Goal: Task Accomplishment & Management: Manage account settings

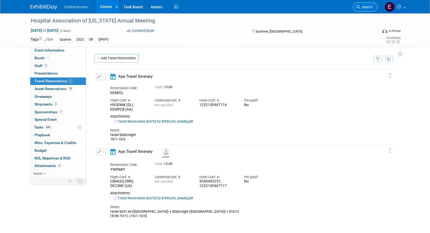
click at [365, 7] on span "Search" at bounding box center [366, 7] width 12 height 4
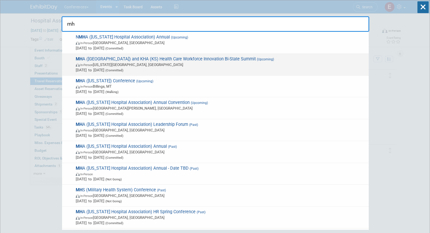
type input "mh"
click at [298, 67] on span "Oct 2, 2025 to Oct 3, 2025 (Committed)" at bounding box center [221, 69] width 290 height 5
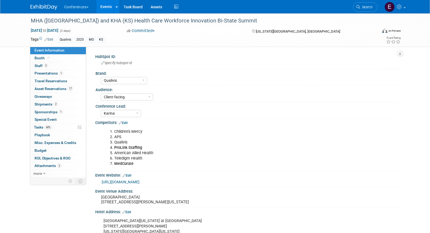
select select "Qualivis"
select select "Client-facing"
select select "Karina"
click at [63, 91] on span "Asset Reservations 17" at bounding box center [54, 89] width 39 height 4
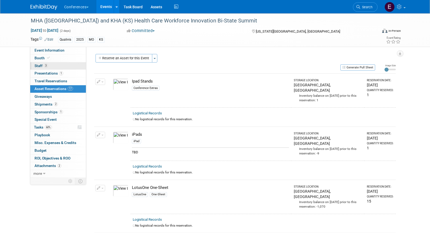
click at [58, 68] on link "3 Staff 3" at bounding box center [58, 65] width 56 height 7
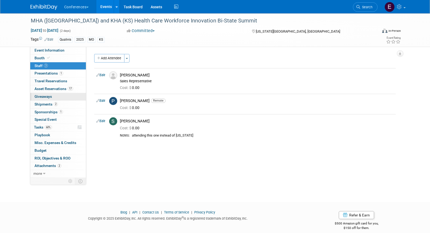
click at [46, 99] on link "0 Giveaways 0" at bounding box center [58, 96] width 56 height 7
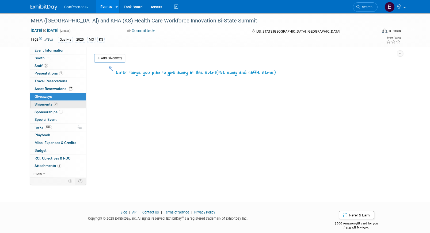
click at [46, 103] on span "Shipments 2" at bounding box center [46, 104] width 23 height 4
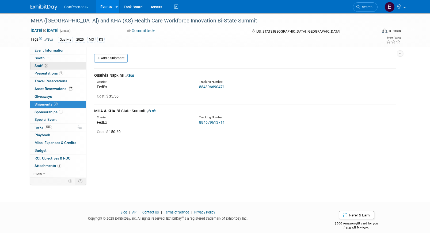
click at [59, 69] on link "3 Staff 3" at bounding box center [58, 65] width 56 height 7
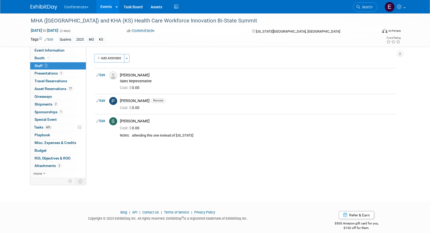
click at [366, 13] on div "Conferences Explore: My Workspaces 2 Go to Workspace: Conferences Marketing Req…" at bounding box center [215, 6] width 369 height 13
click at [362, 9] on link "Search" at bounding box center [365, 6] width 25 height 9
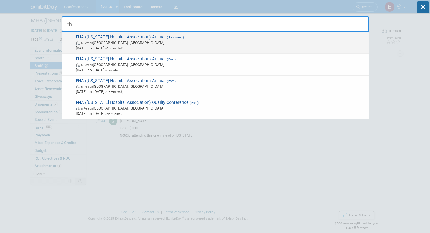
type input "fh"
click at [123, 47] on span "(Committed)" at bounding box center [113, 49] width 19 height 4
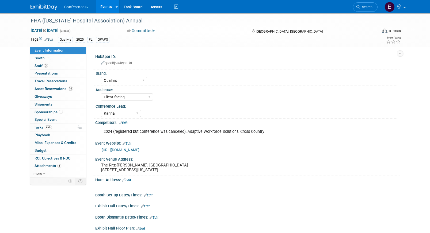
select select "Qualivis"
select select "Client-facing"
select select "Karina"
click at [53, 66] on link "3 Staff 3" at bounding box center [58, 65] width 56 height 7
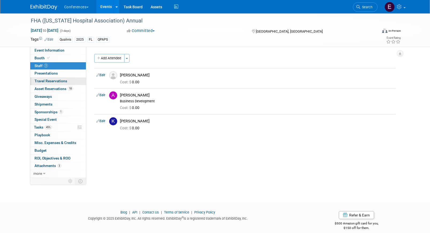
click at [62, 81] on span "Travel Reservations 0" at bounding box center [51, 81] width 33 height 4
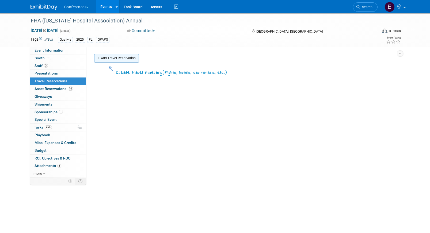
click at [122, 57] on link "Add Travel Reservation" at bounding box center [116, 58] width 45 height 9
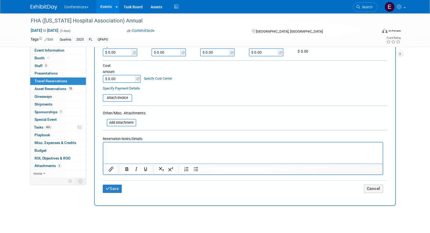
scroll to position [166, 0]
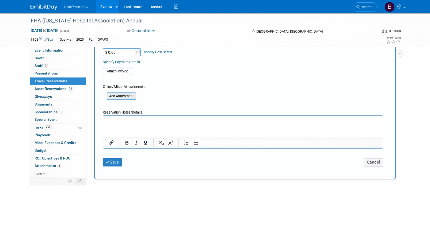
click at [120, 96] on input "file" at bounding box center [104, 96] width 64 height 6
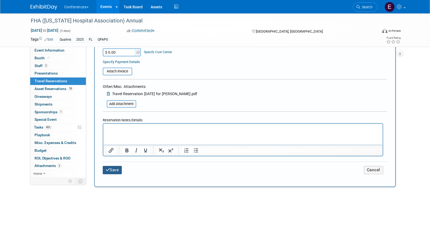
click at [116, 171] on button "Save" at bounding box center [112, 170] width 19 height 8
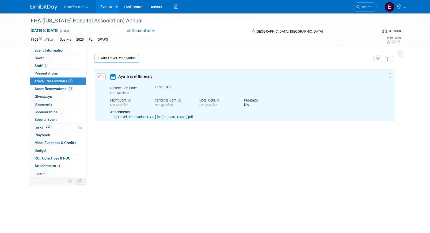
scroll to position [0, 0]
click at [156, 116] on link "Travel Reservation October 08 for KELLY M PARKER.pdf" at bounding box center [153, 117] width 79 height 4
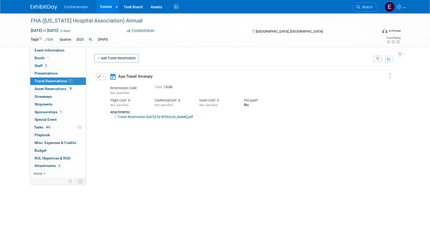
click at [100, 74] on button "button" at bounding box center [101, 77] width 10 height 7
click at [103, 82] on ul "Edit Reservation Delete Reservation" at bounding box center [119, 95] width 46 height 30
click at [97, 75] on button "button" at bounding box center [101, 77] width 10 height 7
click at [106, 86] on button "Edit Reservation" at bounding box center [118, 86] width 45 height 8
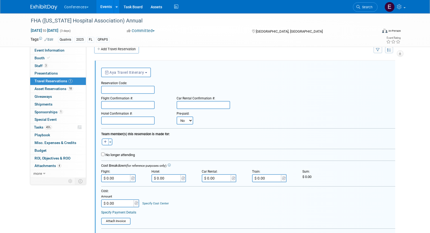
click at [117, 88] on input "text" at bounding box center [128, 90] width 54 height 8
paste input "IDXMNM"
type input "IDXMNM"
click at [126, 108] on input "text" at bounding box center [128, 105] width 54 height 8
paste input "IDXMNM"
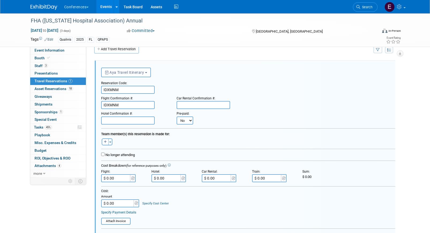
type input "IDXMNM"
click at [132, 107] on input "IDXMNM" at bounding box center [128, 105] width 54 height 8
paste input "HVG622 (DL), CK8IS9 (WN)"
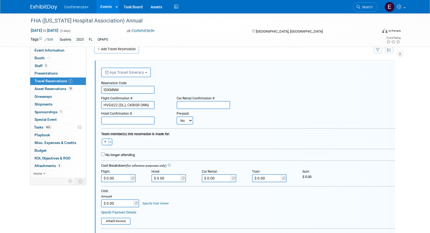
type input "HVG622 (DL), CK8IS9 (WN)"
click at [113, 122] on input "text" at bounding box center [128, 121] width 54 height 8
paste input "87083431"
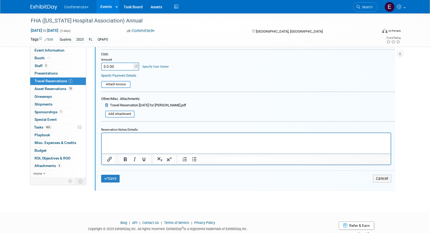
scroll to position [145, 0]
type input "87083431"
click at [126, 141] on html at bounding box center [245, 137] width 289 height 7
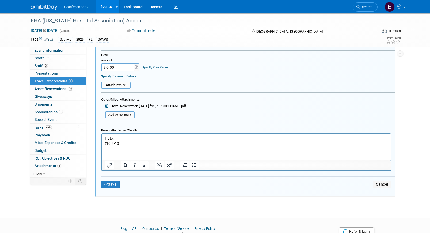
click at [112, 142] on p "(10.8-10" at bounding box center [246, 143] width 283 height 5
click at [125, 145] on p "(10/8-10" at bounding box center [246, 143] width 283 height 5
click at [123, 137] on p "Hotel:" at bounding box center [246, 138] width 283 height 5
click at [110, 187] on button "Save" at bounding box center [110, 185] width 19 height 8
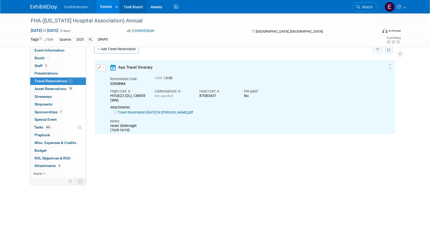
scroll to position [0, 0]
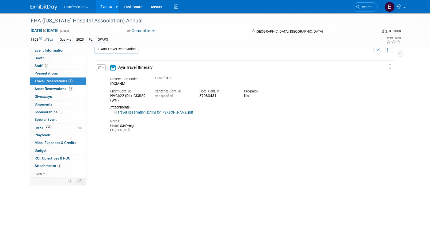
click at [102, 66] on button "button" at bounding box center [101, 68] width 10 height 7
click at [111, 74] on button "Edit Reservation" at bounding box center [118, 77] width 45 height 8
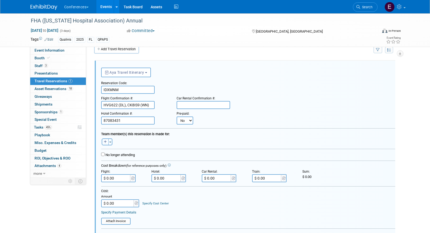
click at [106, 140] on button "button" at bounding box center [105, 142] width 7 height 7
select select
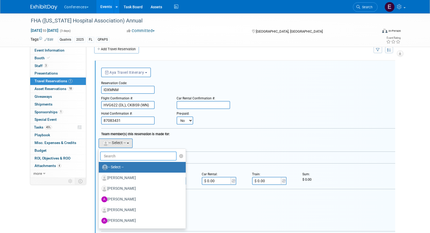
click at [116, 156] on input "text" at bounding box center [138, 156] width 77 height 9
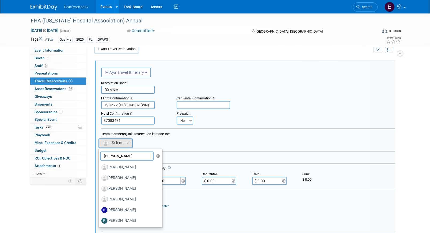
type input "kell"
click at [123, 210] on label "Kelly Parker" at bounding box center [129, 210] width 56 height 9
click at [100, 210] on input "Kelly Parker" at bounding box center [97, 209] width 3 height 3
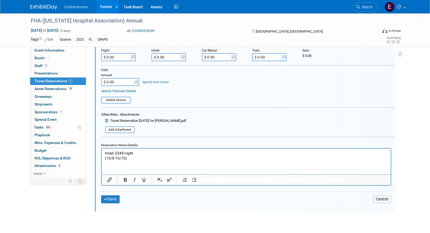
scroll to position [140, 0]
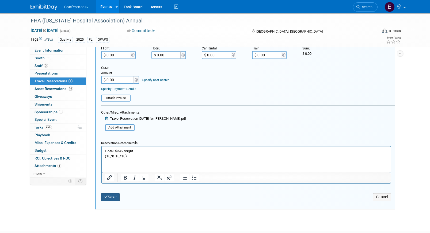
click at [108, 201] on button "Save" at bounding box center [110, 198] width 19 height 8
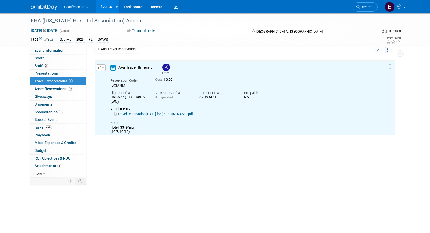
scroll to position [0, 0]
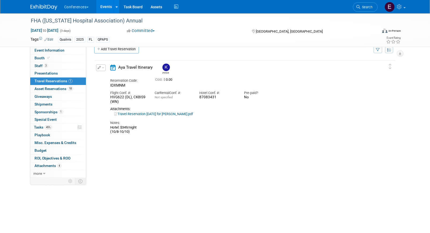
click at [359, 2] on li "Search" at bounding box center [365, 6] width 25 height 13
click at [360, 8] on span "Search" at bounding box center [366, 7] width 12 height 4
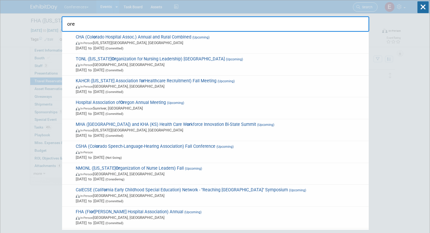
type input "oreg"
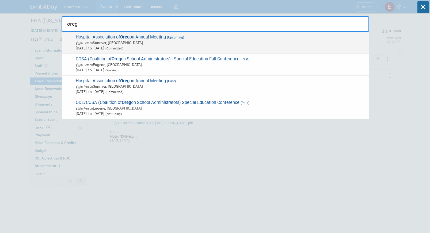
click at [255, 41] on span "In-Person Sunriver, OR" at bounding box center [221, 42] width 290 height 5
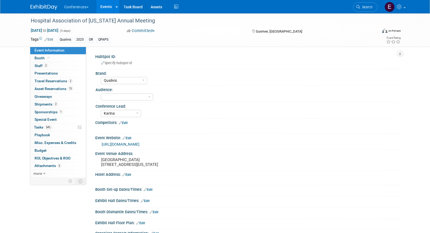
select select "Qualivis"
select select "Karina"
click at [46, 79] on link "2 Travel Reservations 2" at bounding box center [58, 81] width 56 height 7
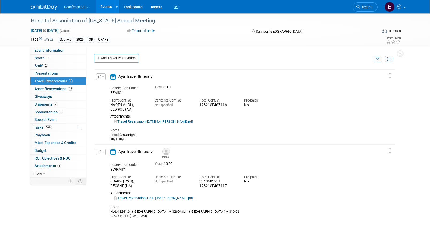
click at [150, 201] on div "Travel Reservation September 30 for KELLY M PARKER.pdf" at bounding box center [240, 198] width 260 height 5
click at [149, 199] on link "Travel Reservation September 30 for KELLY M PARKER.pdf" at bounding box center [153, 198] width 79 height 4
click at [100, 154] on icon "button" at bounding box center [99, 151] width 3 height 3
click at [107, 160] on button "Edit Reservation" at bounding box center [118, 162] width 45 height 8
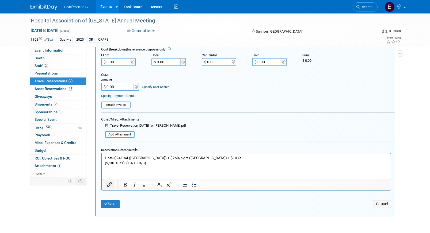
scroll to position [227, 0]
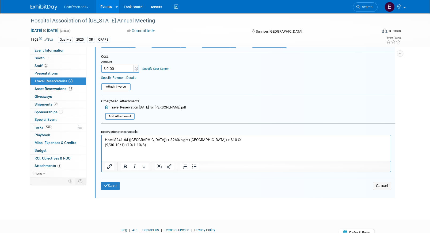
click at [112, 123] on form "<i class="fa-light fa-calendar-lines" style="padding: 6px 4px 6px 1px;"></i> Ay…" at bounding box center [248, 59] width 294 height 275
click at [112, 120] on form "<i class="fa-light fa-calendar-lines" style="padding: 6px 4px 6px 1px;"></i> Ay…" at bounding box center [248, 59] width 294 height 275
click at [116, 114] on input "file" at bounding box center [102, 117] width 64 height 6
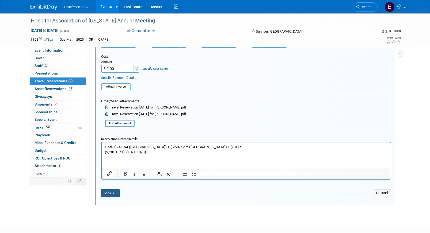
click at [115, 193] on button "Save" at bounding box center [110, 194] width 19 height 8
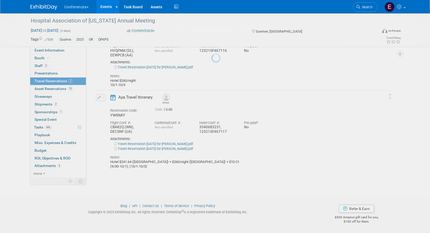
scroll to position [55, 0]
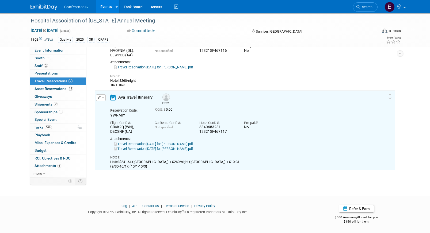
click at [147, 150] on link "Travel Reservation September 30 for KELLY M PARKER.pdf" at bounding box center [153, 149] width 79 height 4
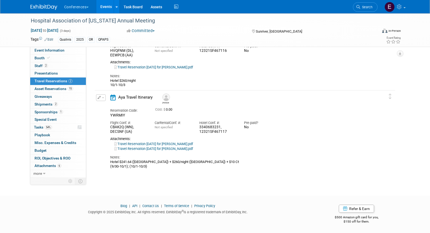
click at [130, 143] on link "Travel Reservation September 30 for KELLY M PARKER.pdf" at bounding box center [153, 144] width 79 height 4
click at [100, 99] on icon "button" at bounding box center [99, 97] width 3 height 3
click at [107, 104] on button "Edit Reservation" at bounding box center [118, 107] width 45 height 8
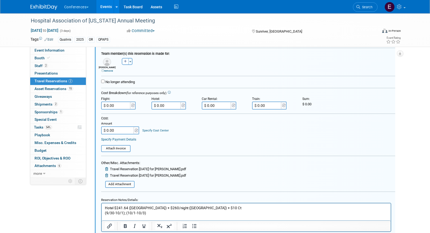
scroll to position [209, 0]
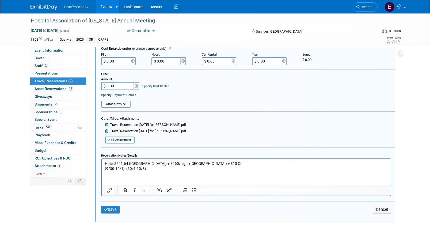
click at [106, 125] on icon at bounding box center [107, 124] width 4 height 3
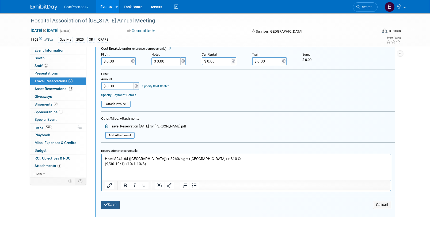
click at [110, 205] on button "Save" at bounding box center [110, 205] width 19 height 8
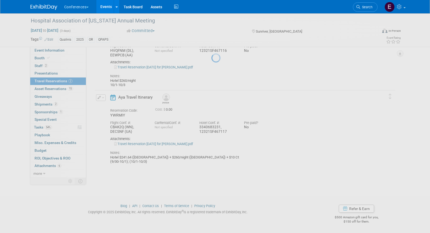
scroll to position [55, 0]
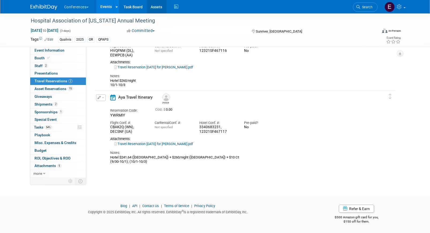
click at [155, 7] on link "Assets" at bounding box center [157, 6] width 20 height 13
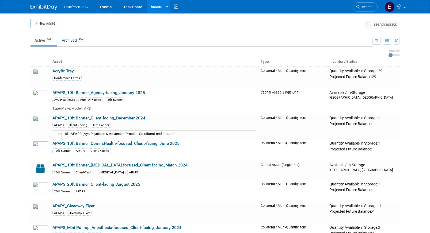
click at [391, 21] on button "search assets" at bounding box center [382, 24] width 35 height 9
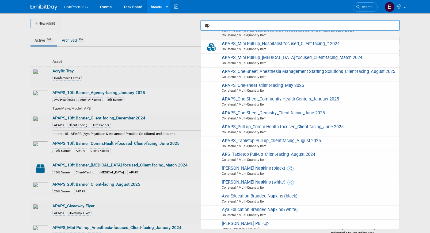
scroll to position [94, 0]
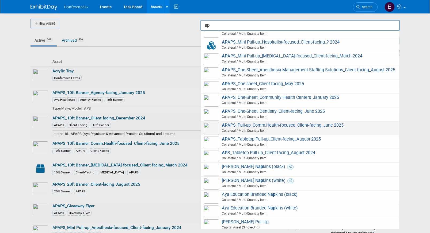
click at [305, 125] on span "AP APS_Pull-up_Comm.Health-focused_Client-facing_June 2025 Collateral / Multi-Q…" at bounding box center [300, 128] width 193 height 11
type input "APAPS_Pull-up_Comm.Health-focused_Client-facing_June 2025"
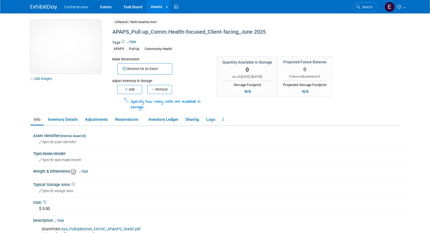
click at [74, 42] on img at bounding box center [66, 47] width 71 height 54
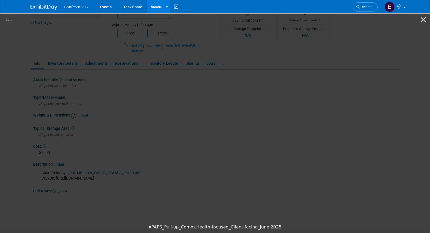
scroll to position [56, 0]
click at [422, 22] on button "Close gallery" at bounding box center [423, 19] width 13 height 13
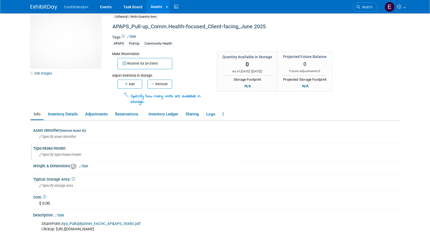
scroll to position [6, 0]
click at [213, 112] on link "Logs" at bounding box center [210, 113] width 15 height 9
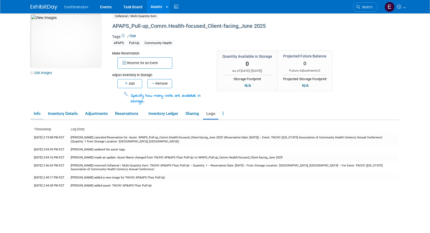
click at [36, 114] on link "Info" at bounding box center [37, 113] width 13 height 9
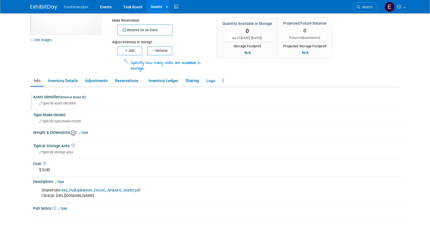
scroll to position [40, 0]
click at [64, 180] on link "Edit" at bounding box center [59, 182] width 9 height 4
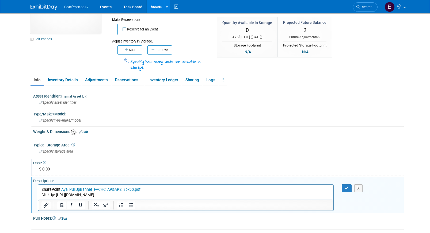
scroll to position [0, 0]
drag, startPoint x: 125, startPoint y: 195, endPoint x: 57, endPoint y: 194, distance: 68.5
click at [57, 194] on p "SharePoint: Aya_PullUpBanner_FACHC_AP&APS_36x90.pdf ClickUp: [URL][DOMAIN_NAME]" at bounding box center [185, 192] width 289 height 11
click at [142, 141] on div "Typical Storage Area:" at bounding box center [218, 144] width 371 height 7
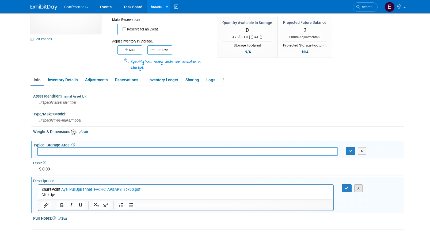
click at [358, 189] on button "X" at bounding box center [358, 189] width 9 height 8
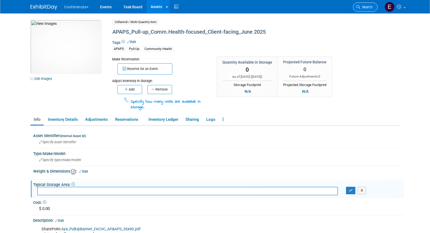
click at [361, 8] on span "Search" at bounding box center [366, 7] width 12 height 4
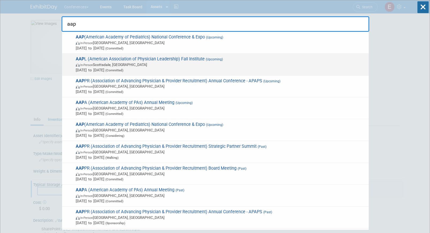
type input "aap"
click at [239, 58] on span "AAP L (American Association of Physician Leadership) Fall Institute (Upcoming) …" at bounding box center [220, 64] width 292 height 16
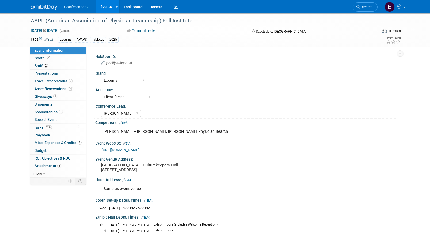
select select "Locums"
select select "Client-facing"
select select "[PERSON_NAME]"
click at [63, 86] on link "14 Asset Reservations 14" at bounding box center [58, 88] width 56 height 7
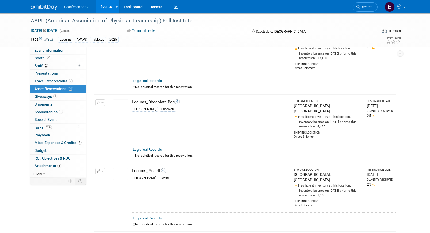
scroll to position [775, 0]
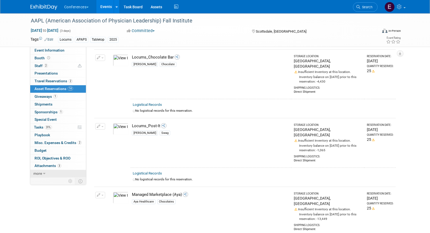
click at [49, 172] on link "more" at bounding box center [58, 173] width 56 height 7
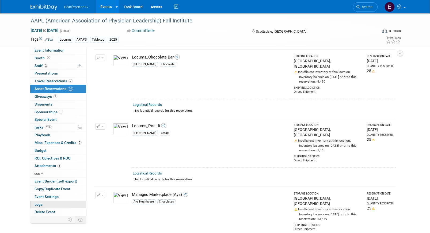
click at [45, 206] on link "Logs" at bounding box center [58, 204] width 56 height 7
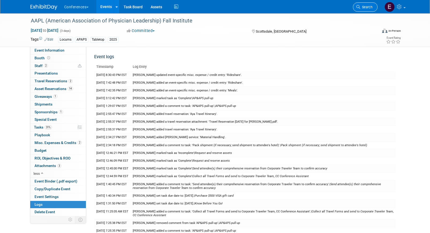
click at [366, 6] on span "Search" at bounding box center [366, 7] width 12 height 4
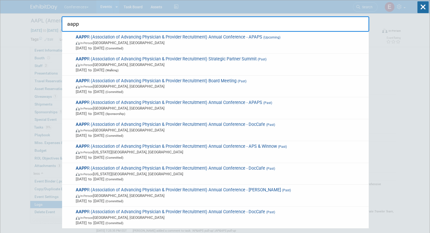
type input "aapp"
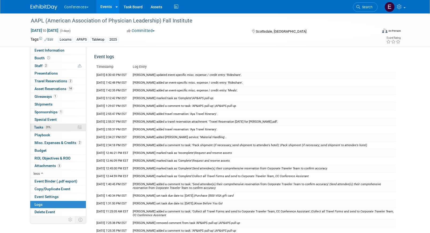
click at [63, 129] on link "31% Tasks 31%" at bounding box center [58, 127] width 56 height 7
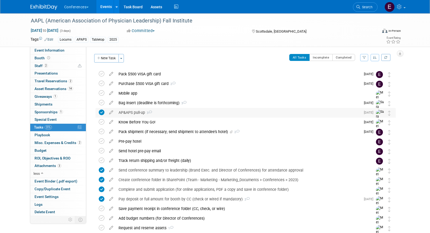
click at [172, 112] on div "AP&APS pull-up 3" at bounding box center [238, 112] width 245 height 9
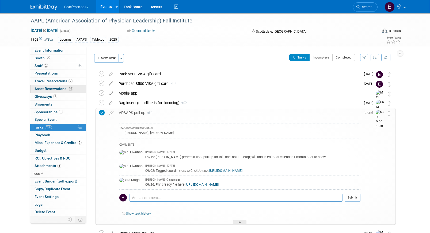
click at [52, 90] on span "Asset Reservations 14" at bounding box center [54, 89] width 39 height 4
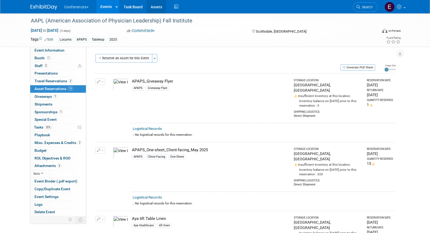
click at [158, 7] on link "Assets" at bounding box center [157, 6] width 20 height 13
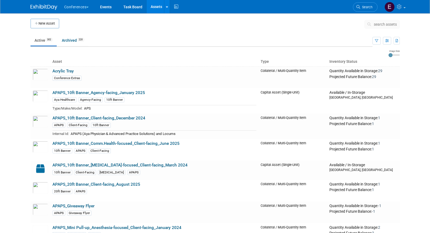
click at [379, 25] on span "search assets" at bounding box center [385, 24] width 23 height 4
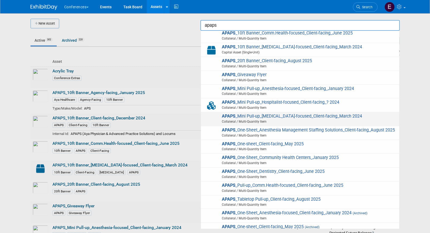
scroll to position [56, 0]
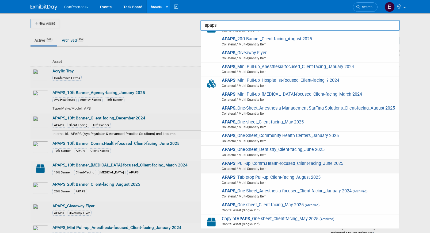
click at [288, 164] on span "APAPS _Pull-up_Comm.Health-focused_Client-facing_June 2025 Collateral / Multi-Q…" at bounding box center [300, 166] width 193 height 11
type input "APAPS_Pull-up_Comm.Health-focused_Client-facing_June 2025"
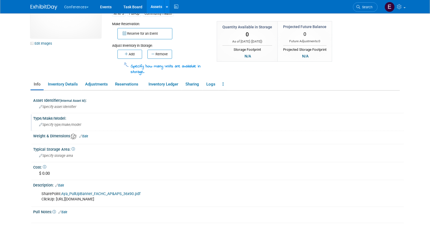
scroll to position [59, 0]
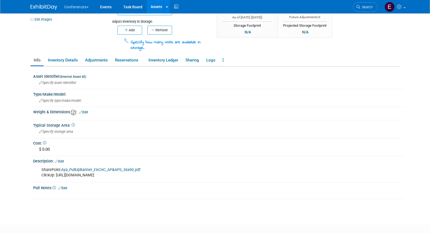
click at [162, 6] on link "Assets" at bounding box center [157, 6] width 20 height 13
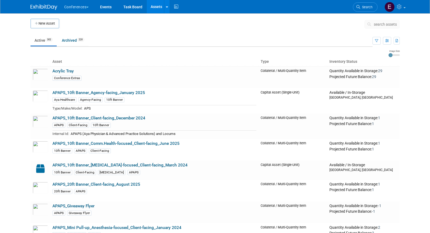
click at [380, 22] on span "search assets" at bounding box center [385, 24] width 23 height 4
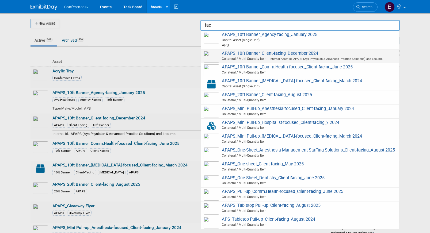
click at [323, 60] on span "Internal Asset Id: APAPS (Aya Physician & Advanced Practice Solutions) and Locu…" at bounding box center [325, 58] width 116 height 3
type input "APAPS_10ft Banner_Client-facing_December 2024"
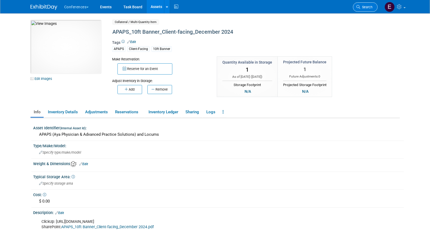
click at [367, 9] on span "Search" at bounding box center [366, 7] width 12 height 4
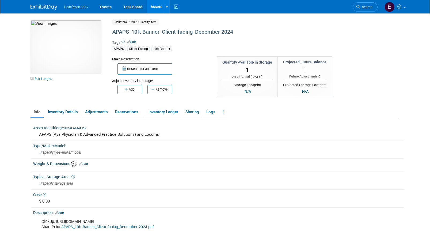
click at [155, 2] on link "Assets" at bounding box center [157, 6] width 20 height 13
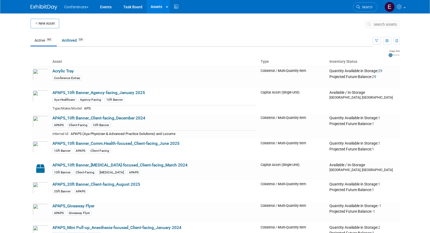
click at [379, 22] on span "search assets" at bounding box center [385, 24] width 23 height 4
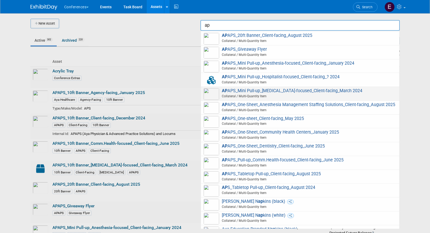
scroll to position [92, 0]
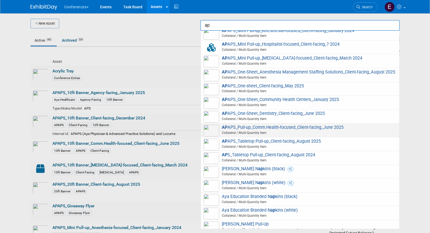
click at [283, 131] on span "Collateral / Multi-Quantity Item" at bounding box center [300, 133] width 191 height 5
type input "APAPS_Pull-up_Comm.Health-focused_Client-facing_June 2025"
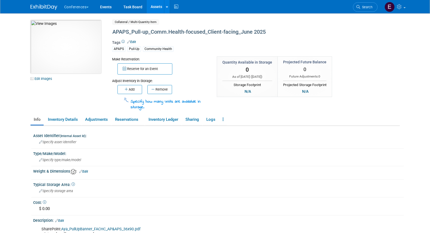
click at [72, 55] on img at bounding box center [66, 47] width 71 height 54
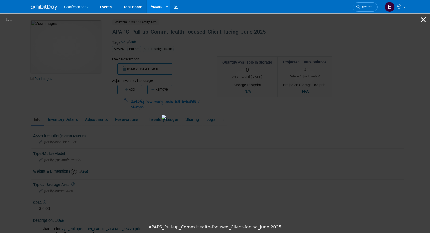
click at [423, 24] on button "Close gallery" at bounding box center [423, 19] width 13 height 13
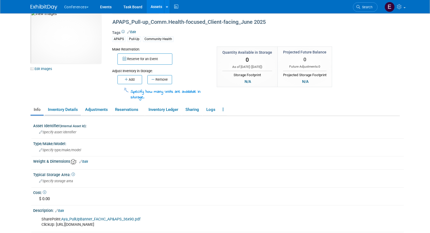
scroll to position [8, 0]
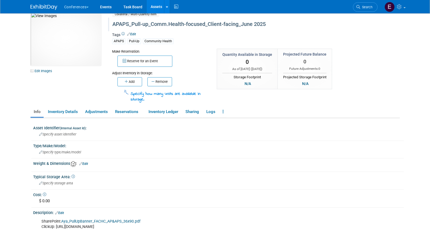
click at [208, 27] on div "APAPS_Pull-up_Comm.Health-focused_Client-facing_June 2025" at bounding box center [233, 25] width 245 height 10
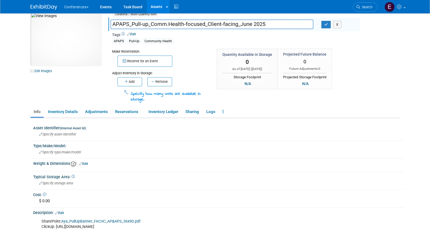
click at [251, 25] on input "APAPS_Pull-up_Comm.Health-focused_Client-facing_June 2025" at bounding box center [212, 24] width 203 height 9
type input "APAPS_Pull-up_Comm.Health-focused_Client-facing_September 2025"
click at [325, 28] on button "button" at bounding box center [327, 24] width 10 height 7
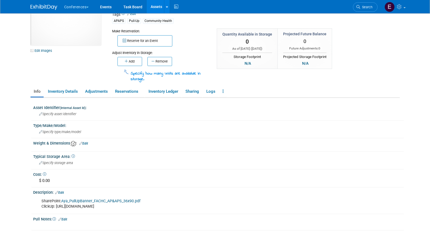
scroll to position [34, 0]
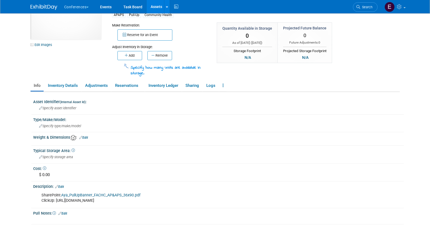
click at [63, 187] on link "Edit" at bounding box center [59, 187] width 9 height 4
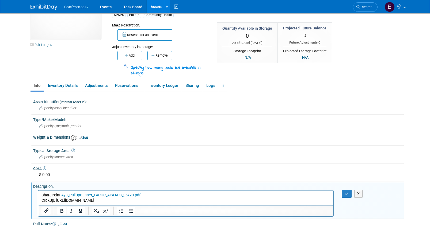
scroll to position [0, 0]
drag, startPoint x: 137, startPoint y: 198, endPoint x: 58, endPoint y: 202, distance: 78.5
click at [58, 202] on p "SharePoint: Aya_PullUpBanner_FACHC_AP&APS_36x90.pdf ClickUp: [URL][DOMAIN_NAME]" at bounding box center [185, 198] width 289 height 11
drag, startPoint x: 122, startPoint y: 199, endPoint x: 60, endPoint y: 198, distance: 62.1
click at [60, 198] on p "SharePoint: Aya_PullUpBanner_FACHC_AP&APS_36x90.pdf ClickUp: [URL][DOMAIN_NAME]" at bounding box center [185, 198] width 289 height 11
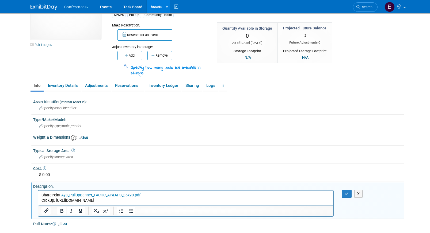
drag, startPoint x: 126, startPoint y: 202, endPoint x: 56, endPoint y: 200, distance: 70.2
click at [56, 200] on p "SharePoint: Aya_PullUpBanner_FACHC_AP&APS_36x90.pdf ClickUp: [URL][DOMAIN_NAME]" at bounding box center [185, 198] width 289 height 11
drag, startPoint x: 124, startPoint y: 202, endPoint x: 56, endPoint y: 203, distance: 68.5
click at [56, 203] on p "SharePoint: Aya_PullUpBanner_FACHC_AP&APS_36x90.pdf ClickUp: [URL][DOMAIN_NAME]" at bounding box center [185, 198] width 289 height 11
click at [45, 213] on icon "Insert/edit link" at bounding box center [46, 211] width 6 height 6
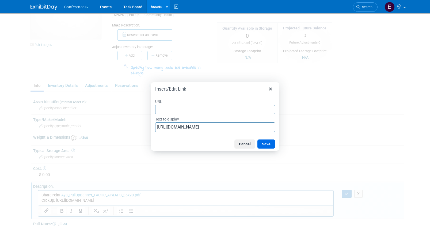
type input "[URL][DOMAIN_NAME]"
click at [263, 148] on button "Save" at bounding box center [267, 144] width 18 height 9
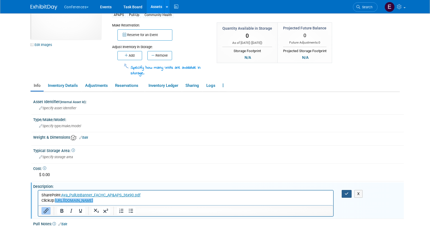
click at [347, 193] on icon "button" at bounding box center [347, 194] width 4 height 4
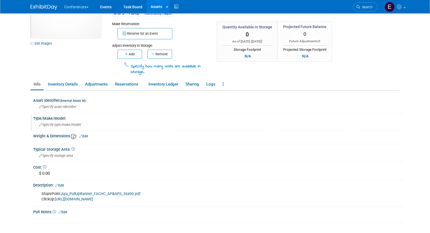
scroll to position [57, 0]
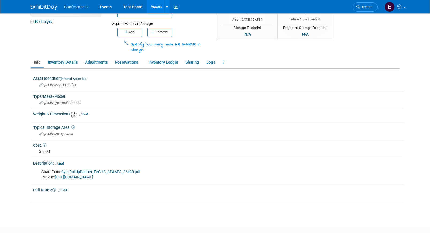
click at [62, 165] on link "Edit" at bounding box center [59, 164] width 9 height 4
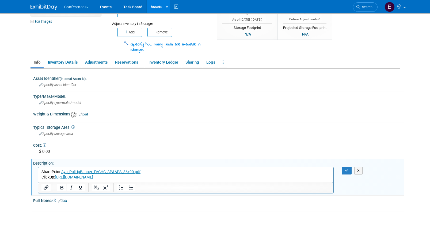
scroll to position [0, 0]
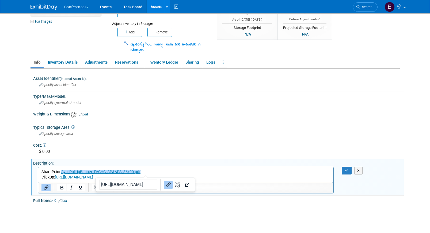
click at [146, 173] on p "SharePoint: Aya_PullUpBanner_FACHC_AP&APS_36x90.pdf﻿ ClickUp: [URL][DOMAIN_NAME]" at bounding box center [185, 175] width 289 height 11
click at [155, 172] on p "SharePoint: Aya_PullUpBanner_FACHC_AP&APS_36x90.pdf﻿ ClickUp: [URL][DOMAIN_NAME]" at bounding box center [185, 175] width 289 height 11
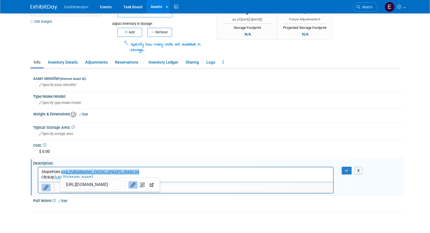
drag, startPoint x: 157, startPoint y: 174, endPoint x: 66, endPoint y: 172, distance: 90.5
click at [65, 173] on p "SharePoint: Aya_PullUpBanner_FACHC_AP&APS_36x90.pd﻿ ClickUp: [URL][DOMAIN_NAME]" at bounding box center [185, 175] width 289 height 11
drag, startPoint x: 168, startPoint y: 172, endPoint x: 62, endPoint y: 170, distance: 106.3
click at [62, 170] on p "SharePoint: AP&APS_AAPL_PullUpBanner_36x90_September 25.pdf﻿ ClickUp: [URL][DOM…" at bounding box center [185, 175] width 289 height 11
click at [131, 188] on button "Link" at bounding box center [135, 184] width 9 height 7
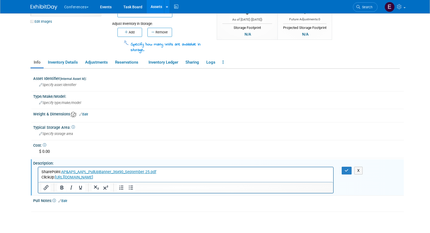
drag, startPoint x: 164, startPoint y: 174, endPoint x: 60, endPoint y: 172, distance: 103.9
click at [60, 172] on p "SharePoint: AP&APS_AAPL_PullUpBanner_36x90_September 25.pdf﻿ ClickUp: [URL][DOM…" at bounding box center [185, 175] width 289 height 11
click at [43, 188] on icon "Insert/edit link" at bounding box center [46, 188] width 6 height 6
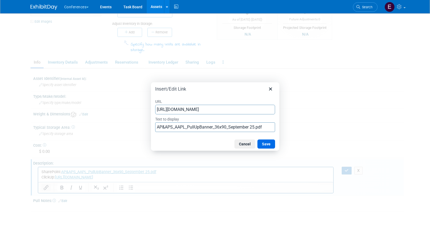
scroll to position [0, 126]
click at [204, 128] on input "AP&APS_AAPL_PullUpBanner_36x90_September 25.pdf" at bounding box center [215, 128] width 120 height 10
click at [202, 104] on label "URL" at bounding box center [215, 101] width 120 height 7
click at [202, 105] on input "[URL][DOMAIN_NAME]" at bounding box center [215, 110] width 120 height 10
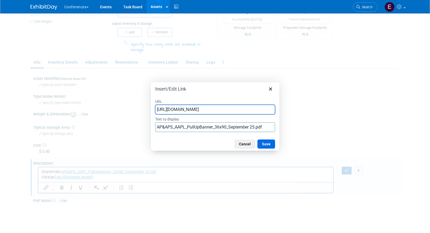
click at [202, 104] on label "URL" at bounding box center [215, 101] width 120 height 7
click at [202, 105] on input "[URL][DOMAIN_NAME]" at bounding box center [215, 110] width 120 height 10
click at [202, 109] on input "[URL][DOMAIN_NAME]" at bounding box center [215, 110] width 120 height 10
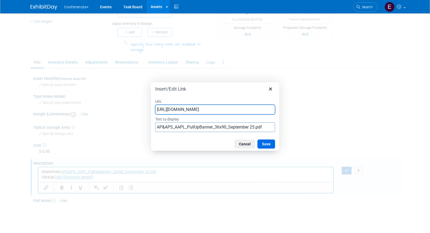
click at [202, 109] on input "[URL][DOMAIN_NAME]" at bounding box center [215, 110] width 120 height 10
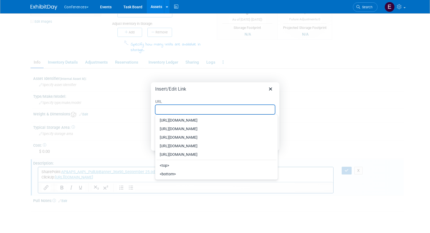
paste input "[URL][DOMAIN_NAME]"
type input "[URL][DOMAIN_NAME]"
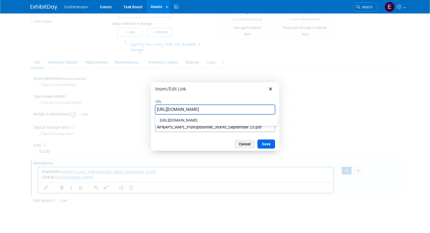
scroll to position [0, 126]
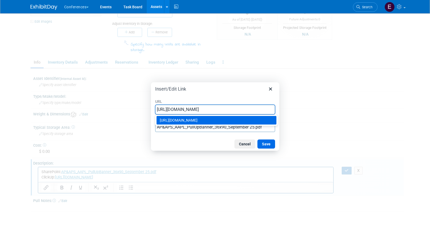
click at [260, 123] on div "[URL][DOMAIN_NAME]" at bounding box center [217, 120] width 115 height 6
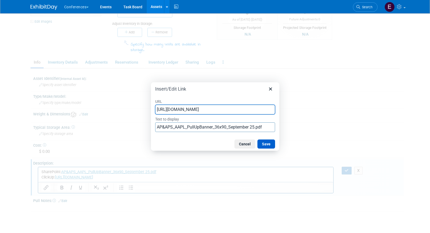
click at [261, 146] on button "Save" at bounding box center [267, 144] width 18 height 9
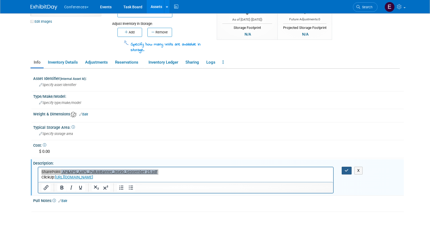
click at [345, 170] on icon "button" at bounding box center [347, 171] width 4 height 4
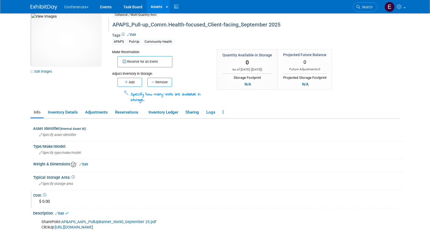
scroll to position [0, 0]
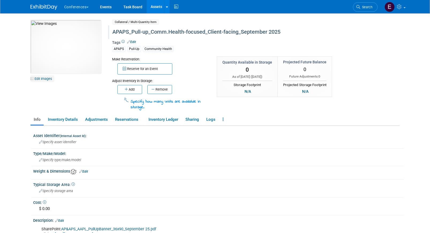
click at [36, 78] on link "Edit Images" at bounding box center [43, 78] width 24 height 7
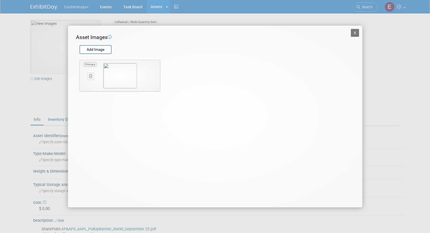
click at [92, 77] on icon at bounding box center [90, 76] width 3 height 4
click at [95, 51] on input "file" at bounding box center [79, 50] width 64 height 8
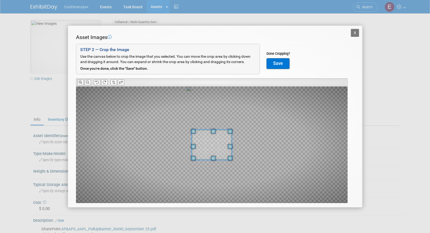
click at [194, 134] on span at bounding box center [193, 131] width 5 height 5
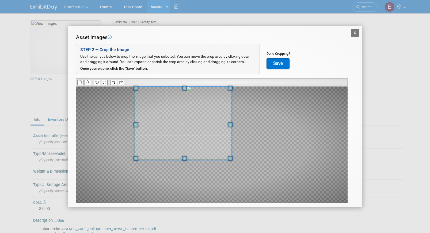
click at [154, 70] on div "Asset Images Add Image STEP 2 — Crop the Image Use the canvas below to crop the…" at bounding box center [215, 127] width 278 height 187
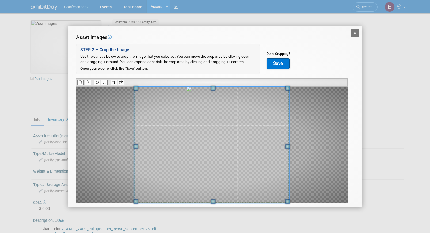
click at [299, 233] on html "Conferences Explore: My Workspaces 2 Go to Workspace:" at bounding box center [215, 116] width 430 height 233
click at [278, 60] on button "Save" at bounding box center [278, 63] width 23 height 11
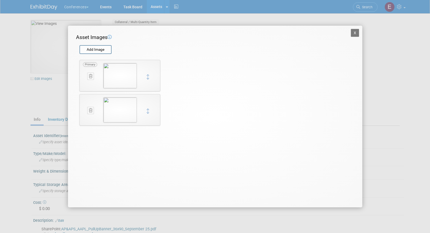
click at [90, 77] on icon at bounding box center [90, 76] width 3 height 4
click at [86, 83] on icon "button" at bounding box center [87, 82] width 3 height 3
click at [90, 77] on icon at bounding box center [90, 76] width 3 height 4
click at [89, 82] on icon "button" at bounding box center [87, 82] width 3 height 3
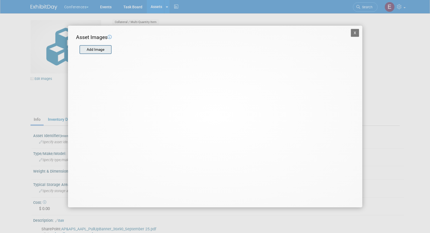
click at [91, 48] on input "file" at bounding box center [79, 50] width 64 height 8
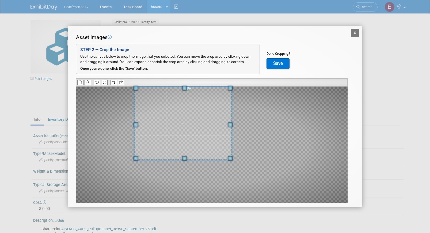
click at [146, 69] on div "Asset Images Add Image STEP 2 — Crop the Image Use the canvas below to crop the…" at bounding box center [215, 127] width 278 height 187
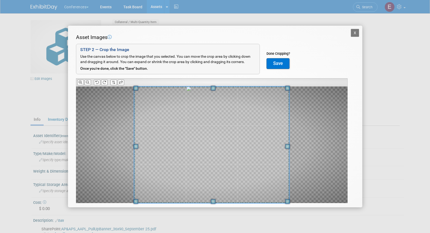
click at [294, 222] on div "X Asset Images Add Image STEP 2 — Crop the Image Use the canvas below to crop t…" at bounding box center [215, 116] width 430 height 233
click at [279, 63] on button "Save" at bounding box center [278, 63] width 23 height 11
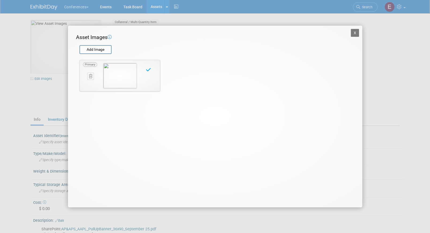
click at [356, 31] on button "X" at bounding box center [355, 33] width 9 height 8
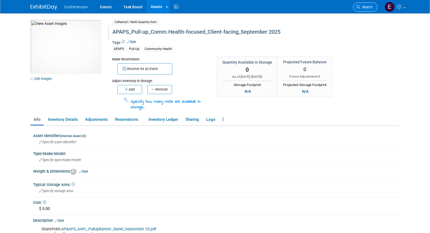
click at [366, 8] on span "Search" at bounding box center [366, 7] width 12 height 4
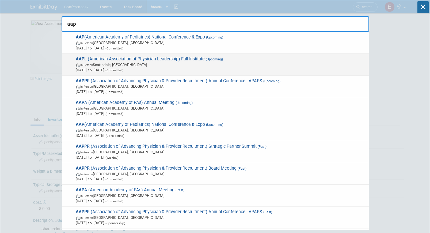
type input "aap"
click at [107, 63] on span "In-Person [GEOGRAPHIC_DATA], [GEOGRAPHIC_DATA]" at bounding box center [221, 64] width 290 height 5
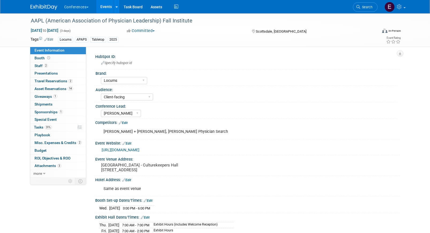
select select "Locums"
select select "Client-facing"
select select "[PERSON_NAME]"
click at [63, 87] on span "Asset Reservations 14" at bounding box center [54, 89] width 39 height 4
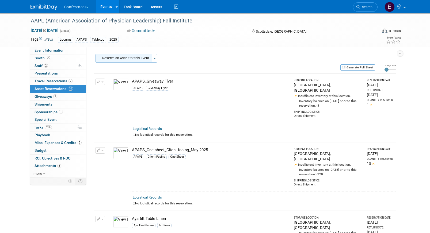
click at [138, 61] on button "Reserve an Asset for this Event" at bounding box center [124, 58] width 57 height 9
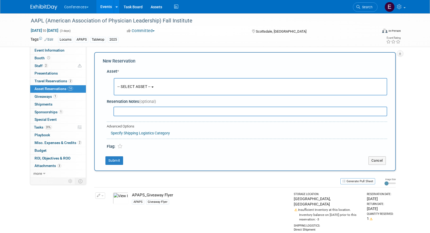
scroll to position [5, 0]
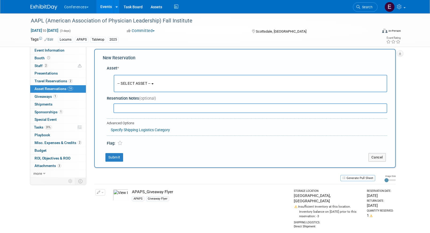
click at [140, 81] on span "-- SELECT ASSET --" at bounding box center [134, 83] width 33 height 4
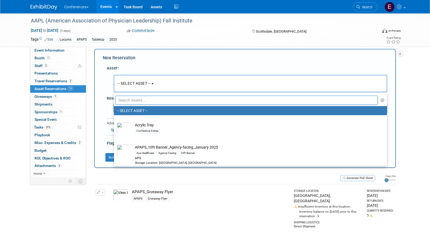
click at [139, 103] on input "text" at bounding box center [246, 100] width 263 height 9
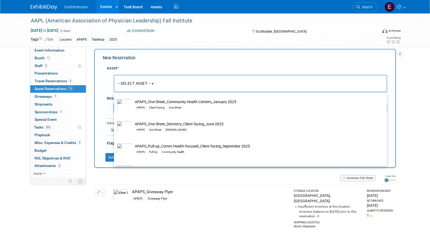
scroll to position [308, 0]
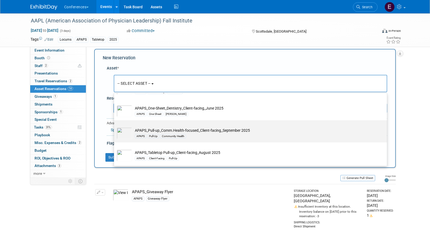
type input "apaps"
click at [212, 132] on td "APAPS_Pull-up_Comm.Health-focused_Client-facing_September 2025 APAPS Pull-Up Co…" at bounding box center [254, 134] width 244 height 12
click at [115, 127] on input "APAPS_Pull-up_Comm.Health-focused_Client-facing_September 2025 APAPS Pull-Up Co…" at bounding box center [112, 124] width 3 height 3
select select "10728186"
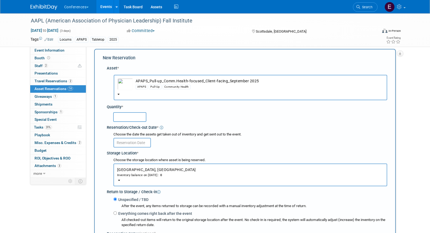
click at [136, 116] on input "text" at bounding box center [129, 117] width 33 height 10
type input "1"
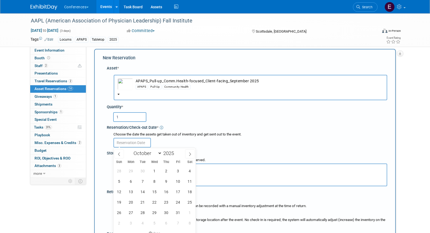
click at [132, 143] on input "text" at bounding box center [132, 143] width 37 height 10
click at [154, 190] on span "15" at bounding box center [154, 192] width 10 height 10
type input "Oct 15, 2025"
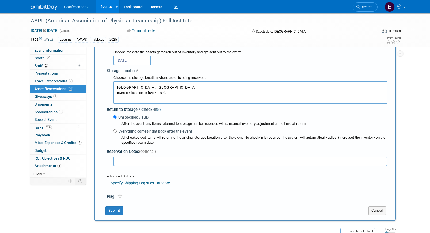
scroll to position [89, 0]
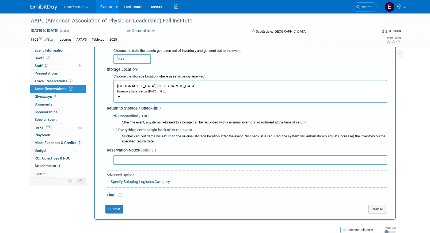
click at [154, 130] on label "Everything comes right back after the event" at bounding box center [154, 129] width 75 height 5
click at [117, 130] on input "Everything comes right back after the event" at bounding box center [115, 129] width 3 height 3
radio input "true"
select select "9"
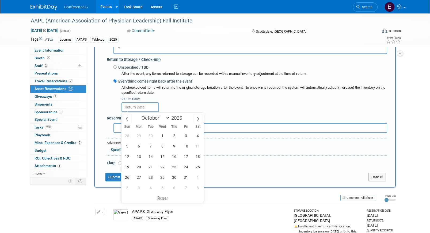
scroll to position [137, 0]
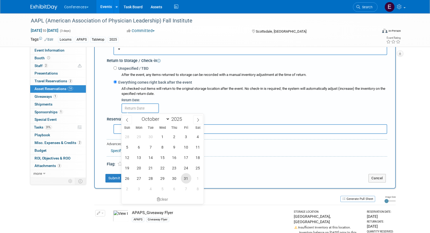
click at [184, 176] on span "31" at bounding box center [186, 178] width 10 height 10
type input "Oct 31, 2025"
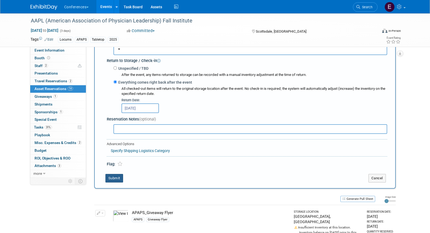
click at [119, 178] on button "Submit" at bounding box center [114, 178] width 18 height 9
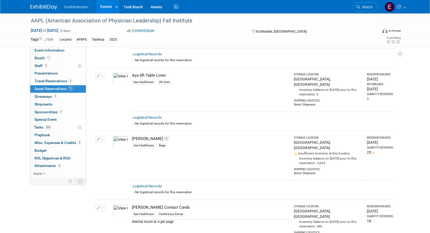
scroll to position [203, 0]
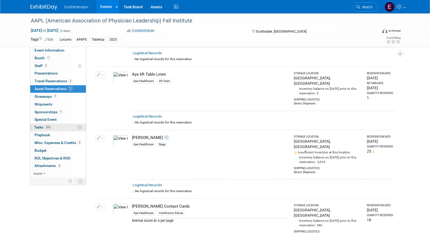
click at [61, 127] on link "31% Tasks 31%" at bounding box center [58, 127] width 56 height 7
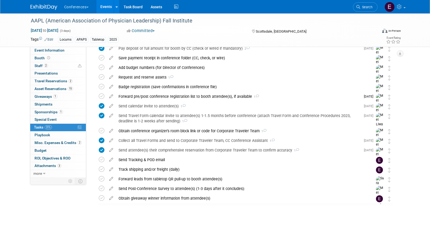
scroll to position [154, 0]
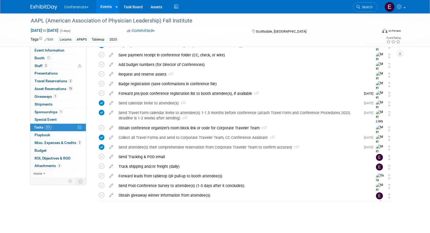
click at [366, 7] on span "Search" at bounding box center [366, 7] width 12 height 4
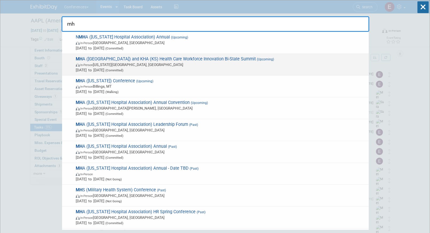
type input "m"
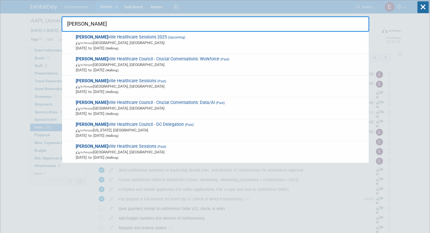
type input "nashv"
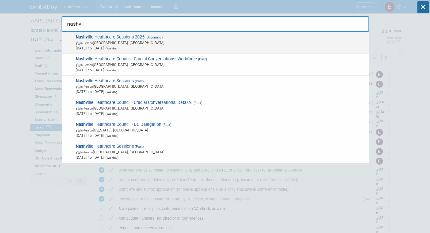
click at [76, 41] on span "In-Person Nashville, TN" at bounding box center [221, 42] width 290 height 5
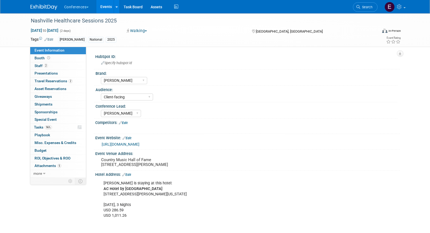
select select "[PERSON_NAME]"
select select "Client-facing"
select select "[PERSON_NAME]"
click at [50, 82] on span "Travel Reservations 2" at bounding box center [54, 81] width 38 height 4
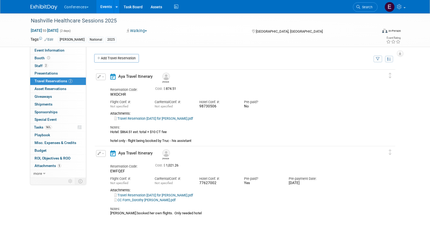
click at [102, 78] on span "button" at bounding box center [103, 77] width 2 height 1
click at [116, 84] on button "Edit Reservation" at bounding box center [118, 86] width 45 height 8
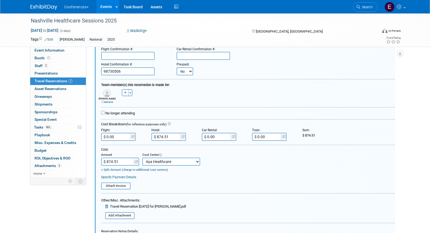
scroll to position [63, 0]
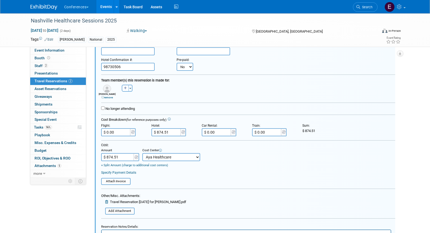
click at [175, 138] on form "<i class="fa-light fa-calendar-lines" style="padding: 6px 4px 6px 1px;"></i> Ay…" at bounding box center [248, 149] width 294 height 277
click at [175, 135] on input "$ 874.51" at bounding box center [167, 132] width 30 height 8
type input "$"
click at [124, 156] on input "$ 874.51" at bounding box center [117, 157] width 33 height 8
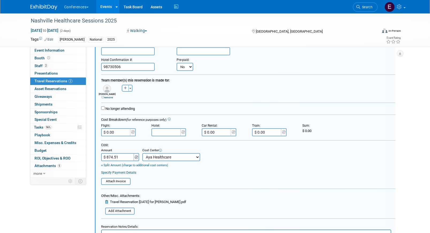
click at [136, 158] on img at bounding box center [136, 158] width 3 height 4
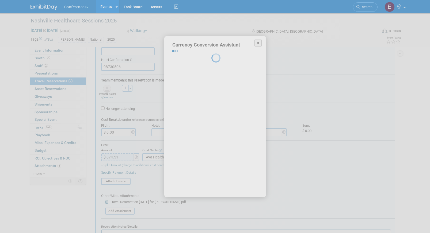
select select "2"
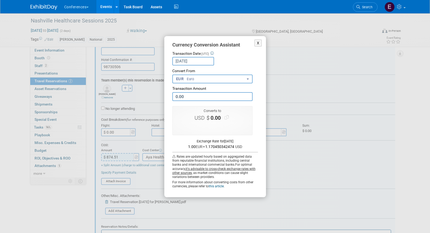
click at [127, 160] on div "X Currency Conversion Assistant Transaction Date (UTC) Sep 27, 2025 Loading Rat…" at bounding box center [215, 116] width 241 height 161
click at [257, 44] on button "X" at bounding box center [258, 43] width 7 height 7
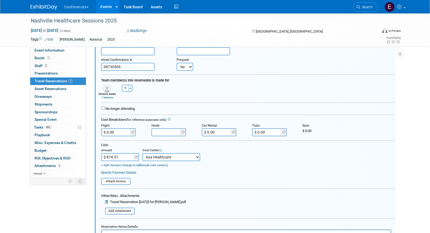
type input "$"
click at [127, 161] on input "$ 874.51" at bounding box center [117, 157] width 33 height 8
type input "$"
type input "$ 0.00"
click at [166, 157] on select "-- Not Specified -- Aya Education Aya Healthcare Aya Locums Bespoke Corporate D…" at bounding box center [171, 157] width 58 height 8
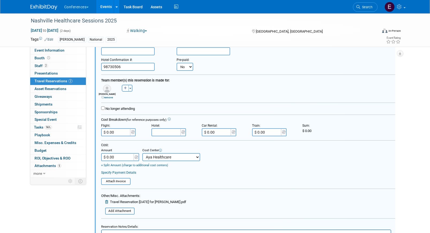
select select "0"
click at [142, 154] on select "-- Not Specified -- Aya Education Aya Healthcare Aya Locums Bespoke Corporate D…" at bounding box center [171, 157] width 58 height 8
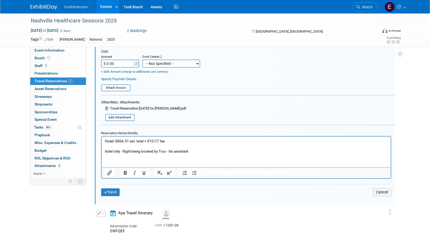
scroll to position [180, 0]
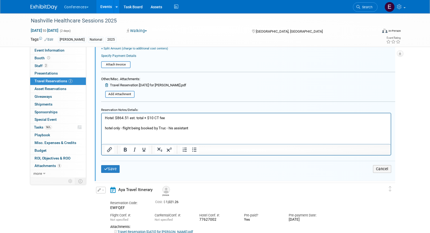
click at [202, 131] on html "Hotel: $864.51 est. total + $10 CT fee hotel only - flight being booked by Truc…" at bounding box center [245, 121] width 289 height 17
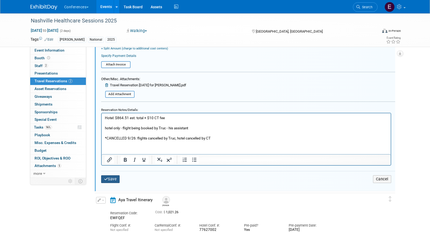
click at [113, 180] on button "Save" at bounding box center [110, 180] width 19 height 8
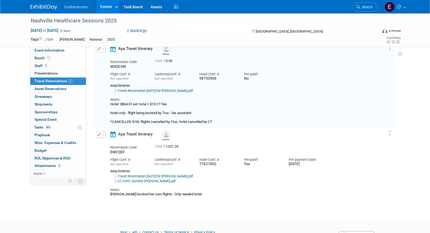
scroll to position [30, 0]
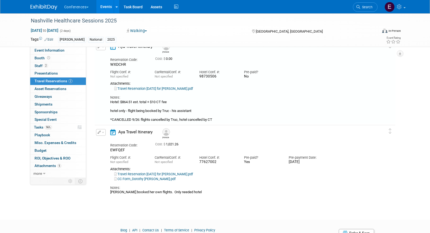
click at [98, 49] on button "button" at bounding box center [101, 47] width 10 height 7
click at [120, 58] on button "Edit Reservation" at bounding box center [118, 56] width 45 height 8
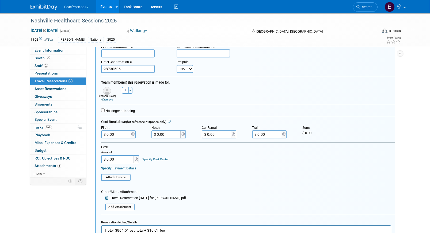
scroll to position [83, 0]
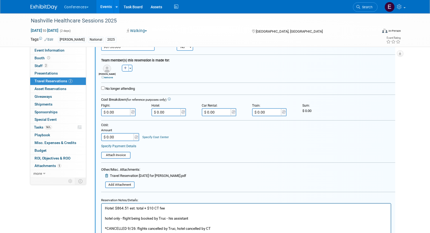
click at [116, 89] on label "No longer attending" at bounding box center [119, 89] width 29 height 4
click at [105, 89] on input "No longer attending" at bounding box center [102, 87] width 3 height 3
checkbox input "true"
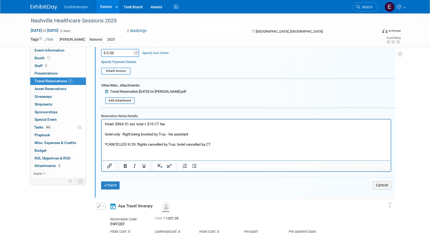
scroll to position [231, 0]
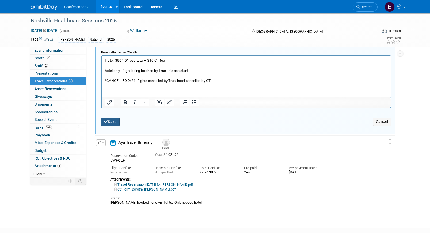
click at [111, 122] on button "Save" at bounding box center [110, 122] width 19 height 8
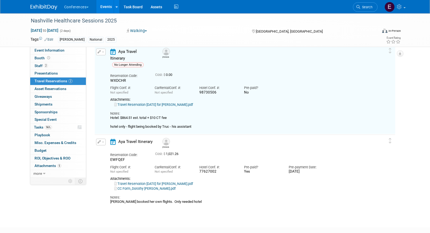
scroll to position [36, 0]
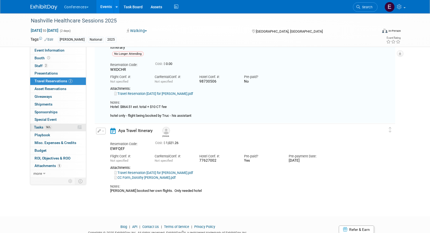
click at [67, 127] on link "96% Tasks 96%" at bounding box center [58, 127] width 56 height 7
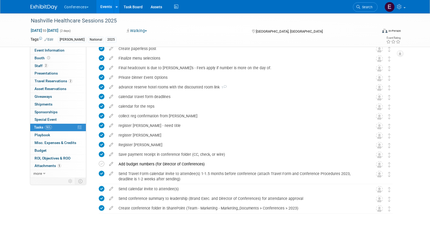
scroll to position [106, 0]
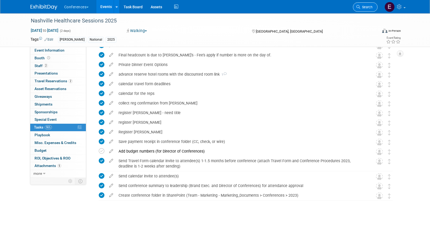
click at [363, 3] on link "Search" at bounding box center [365, 6] width 25 height 9
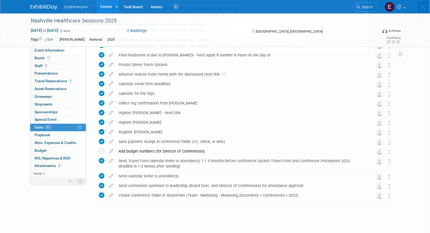
scroll to position [0, 0]
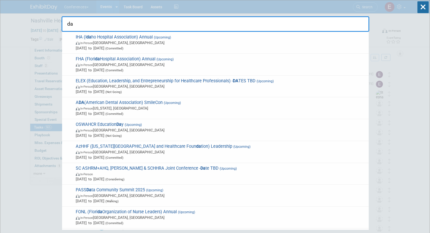
type input "d"
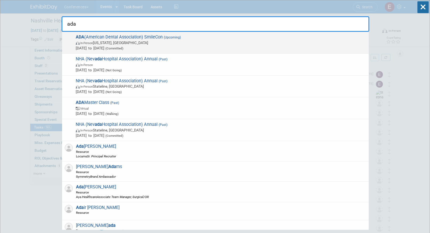
type input "ada"
click at [233, 46] on span "Oct 22, 2025 to Oct 25, 2025 (Committed)" at bounding box center [221, 48] width 290 height 5
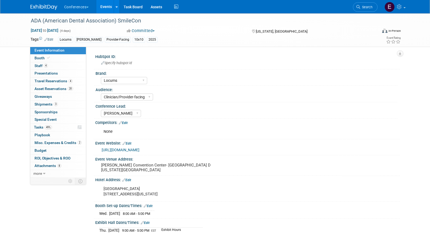
select select "Locums"
select select "Clinician/Provider-facing"
select select "[PERSON_NAME]"
click at [74, 66] on link "4 Staff 4" at bounding box center [58, 65] width 56 height 7
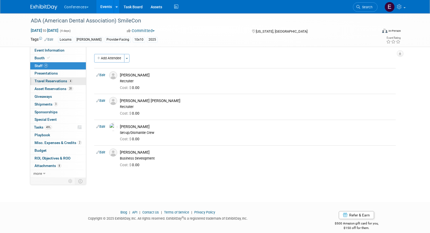
click at [70, 81] on span "4" at bounding box center [71, 81] width 4 height 4
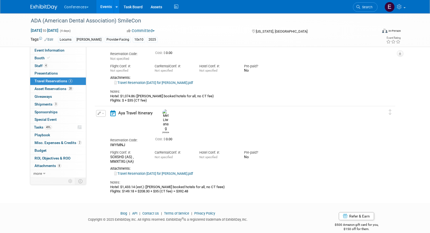
scroll to position [181, 0]
click at [59, 176] on link "more" at bounding box center [58, 173] width 56 height 7
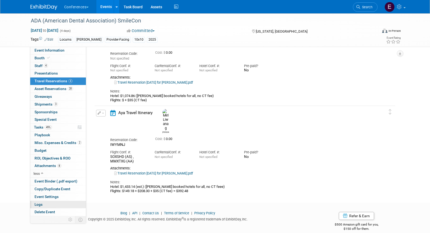
click at [50, 205] on link "Logs" at bounding box center [58, 204] width 56 height 7
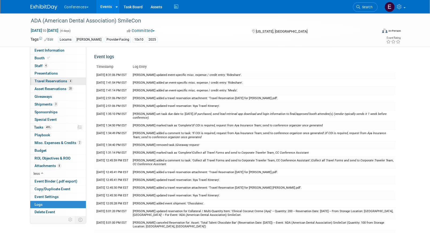
click at [56, 83] on span "Travel Reservations 4" at bounding box center [54, 81] width 38 height 4
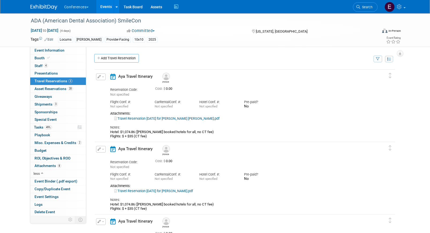
click at [135, 118] on link "Travel Reservation [DATE] for [PERSON_NAME] [PERSON_NAME].pdf" at bounding box center [166, 119] width 105 height 4
click at [100, 74] on button "button" at bounding box center [101, 77] width 10 height 7
click at [106, 85] on button "Edit Reservation" at bounding box center [118, 86] width 45 height 8
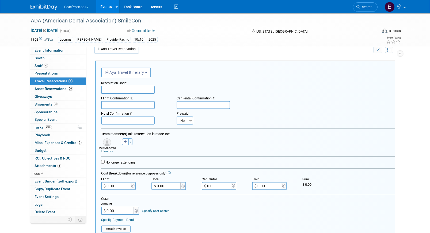
click at [114, 93] on input "text" at bounding box center [128, 90] width 54 height 8
paste input "NOMVBP"
type input "NOMVBP"
click at [116, 104] on input "text" at bounding box center [128, 105] width 54 height 8
paste input "QDCPHR (AA)"
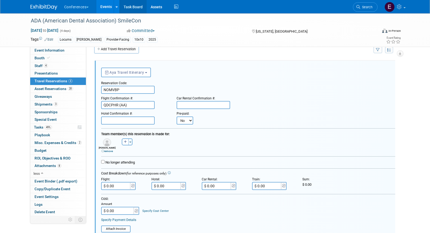
type input "QDCPHR (AA)"
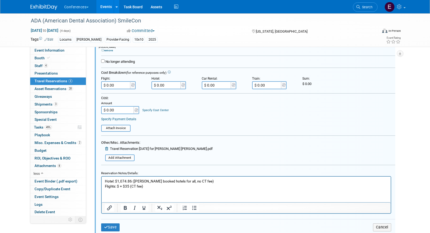
scroll to position [122, 0]
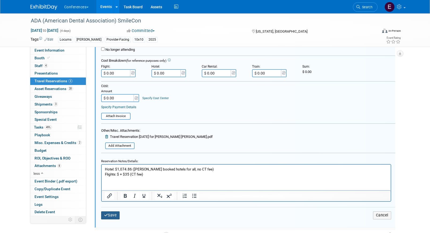
click at [112, 216] on button "Save" at bounding box center [110, 216] width 19 height 8
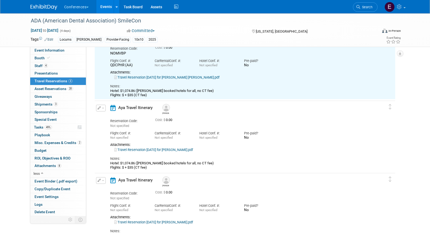
scroll to position [48, 0]
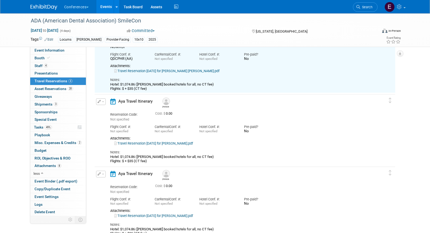
click at [100, 100] on button "button" at bounding box center [101, 102] width 10 height 7
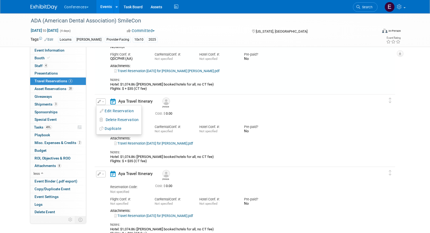
click at [161, 128] on div "Car Rental Conf. #:" at bounding box center [173, 127] width 37 height 5
click at [159, 144] on link "Travel Reservation [DATE] for [PERSON_NAME].pdf" at bounding box center [153, 144] width 79 height 4
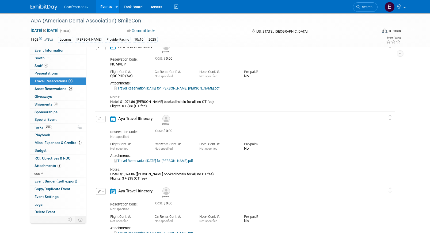
scroll to position [42, 0]
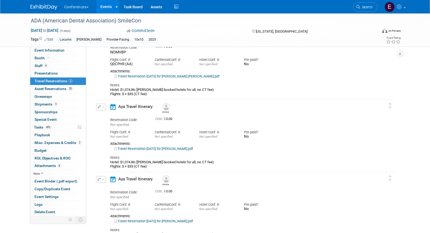
click at [99, 109] on button "button" at bounding box center [101, 107] width 10 height 7
click at [106, 114] on button "Edit Reservation" at bounding box center [118, 117] width 45 height 8
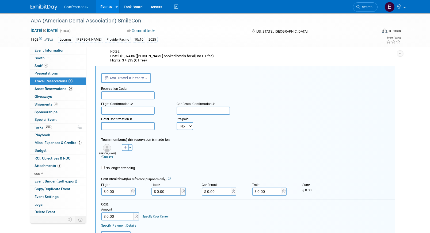
scroll to position [82, 0]
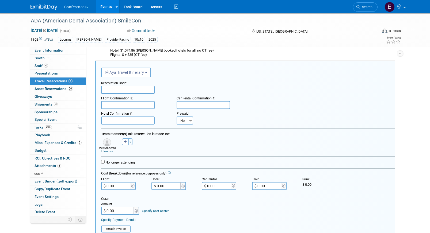
click at [111, 88] on input "text" at bounding box center [128, 90] width 54 height 8
paste input "GXZTWA"
type input "GXZTWA"
click at [131, 103] on input "text" at bounding box center [128, 105] width 54 height 8
paste input "AUGCKH (AA)"
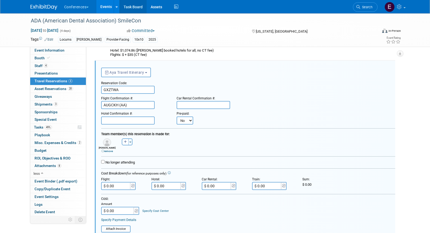
type input "AUGCKH (AA)"
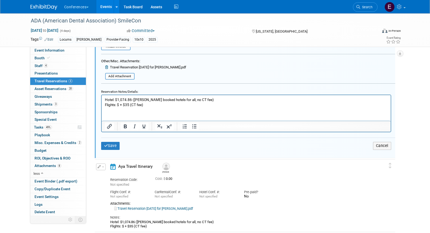
scroll to position [270, 0]
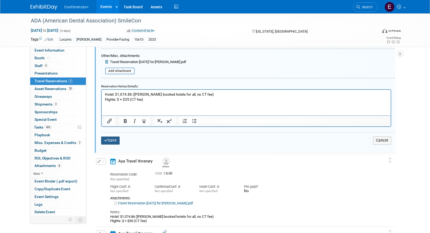
click at [112, 144] on button "Save" at bounding box center [110, 141] width 19 height 8
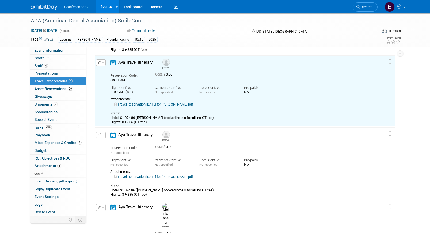
scroll to position [82, 0]
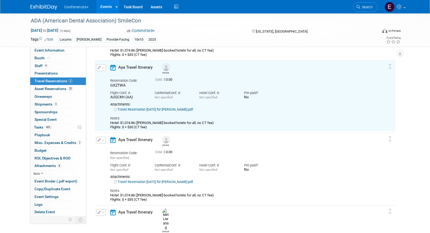
click at [149, 181] on link "Travel Reservation October 22 for RONALD EDWARD LONGVALL.pdf" at bounding box center [153, 182] width 79 height 4
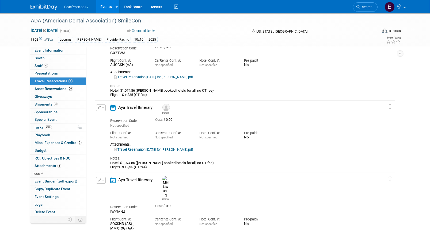
scroll to position [124, 0]
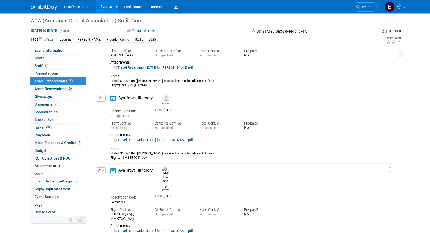
click at [98, 96] on button "button" at bounding box center [101, 98] width 10 height 7
click at [104, 107] on button "Edit Reservation" at bounding box center [118, 108] width 45 height 8
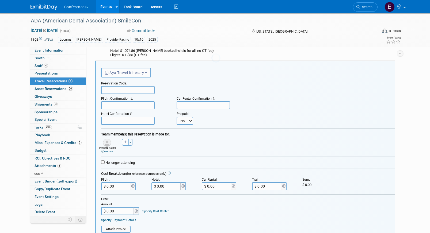
scroll to position [154, 0]
click at [111, 90] on input "text" at bounding box center [128, 90] width 54 height 8
paste input "ESAWMF"
type input "ESAWMF"
click at [111, 104] on input "text" at bounding box center [128, 105] width 54 height 8
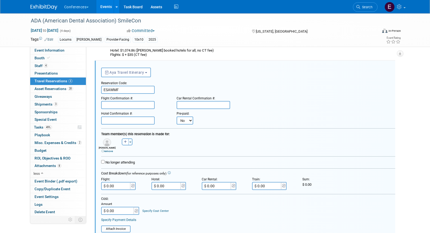
paste input "GRGWRV (AA)"
type input "GRGWRV (AA)"
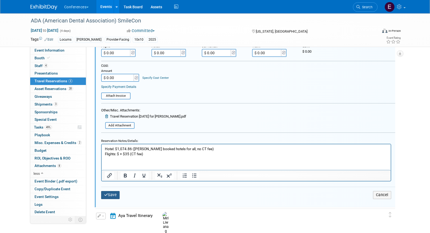
scroll to position [292, 0]
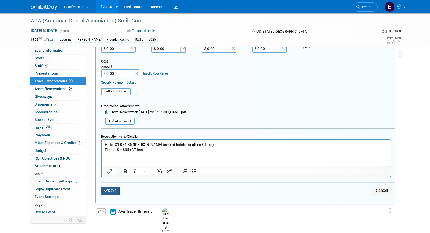
click at [110, 194] on button "Save" at bounding box center [110, 191] width 19 height 8
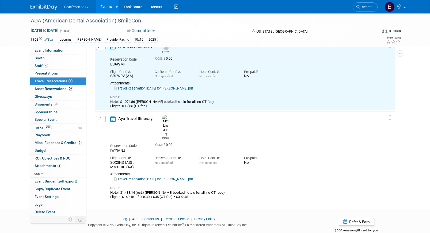
scroll to position [189, 0]
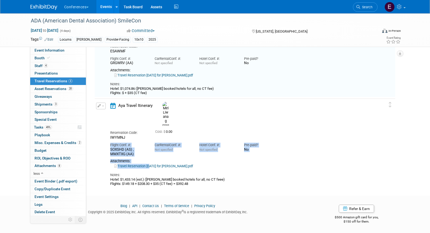
drag, startPoint x: 149, startPoint y: 153, endPoint x: 157, endPoint y: 119, distance: 34.2
click at [158, 128] on div "Reservation Code: IWYMNJ Cost: $ 0.00 Flight Conf. #: Car Rental Conf. #: Not s…" at bounding box center [240, 157] width 260 height 59
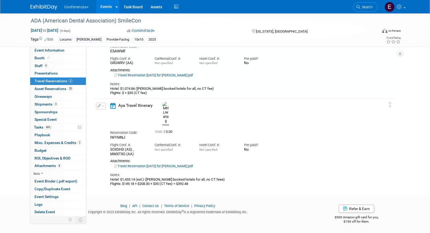
click at [152, 140] on div "Car Rental Conf. #: Not specified" at bounding box center [173, 146] width 45 height 12
click at [357, 7] on icon at bounding box center [359, 7] width 4 height 4
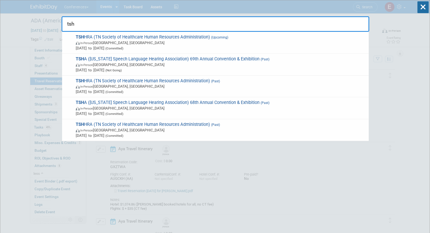
type input "tshh"
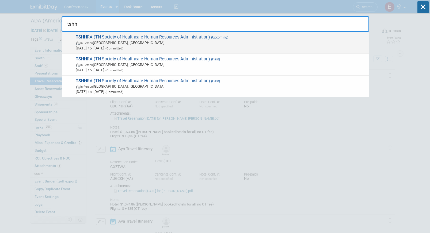
click at [263, 40] on span "TSHH RA (TN Society of Healthcare Human Resources Administration) (Upcoming) In…" at bounding box center [220, 43] width 292 height 16
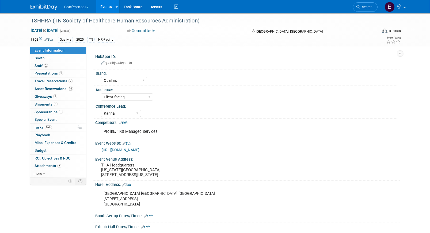
select select "Qualivis"
select select "Client-facing"
select select "Karina"
click at [64, 82] on span "Travel Reservations 2" at bounding box center [54, 81] width 38 height 4
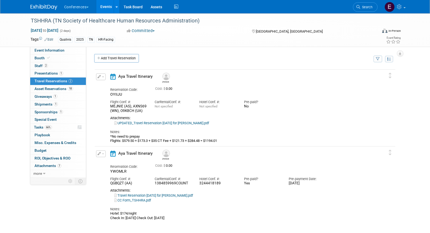
scroll to position [15, 0]
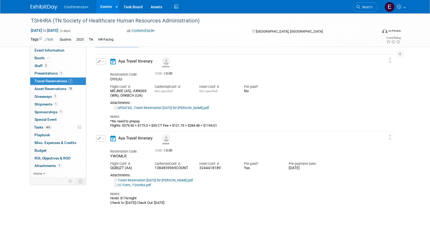
click at [104, 138] on button "button" at bounding box center [101, 138] width 10 height 7
click at [112, 146] on button "Edit Reservation" at bounding box center [118, 148] width 45 height 8
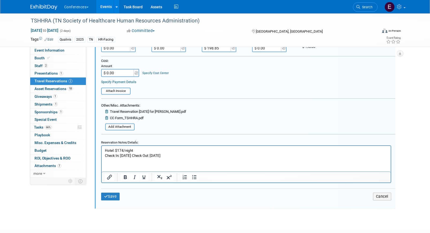
scroll to position [226, 0]
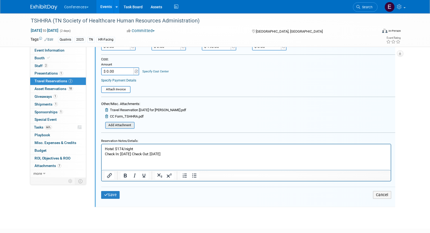
click at [123, 124] on input "file" at bounding box center [102, 126] width 64 height 6
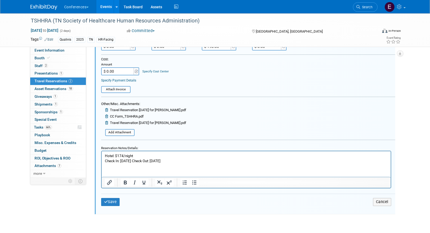
click at [106, 110] on icon at bounding box center [107, 109] width 4 height 3
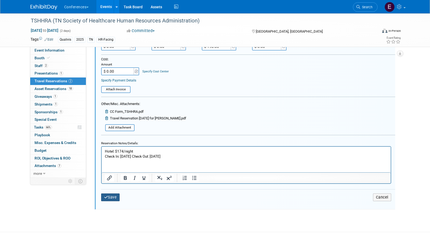
click at [104, 195] on button "Save" at bounding box center [110, 198] width 19 height 8
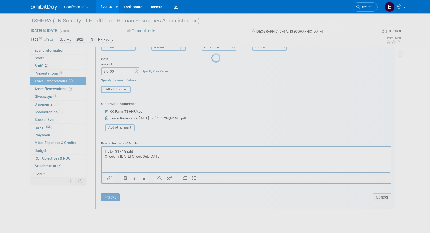
scroll to position [55, 0]
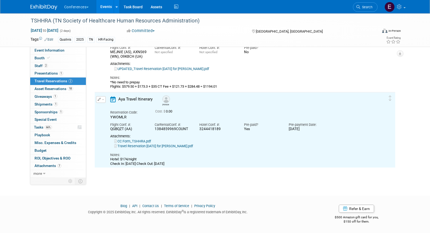
click at [172, 147] on link "Travel Reservation [DATE] for [PERSON_NAME].pdf" at bounding box center [153, 146] width 79 height 4
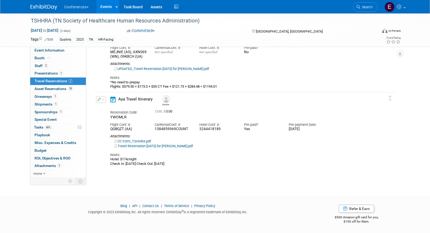
click at [105, 101] on button "button" at bounding box center [101, 99] width 10 height 7
click at [109, 112] on button "Edit Reservation" at bounding box center [118, 109] width 45 height 8
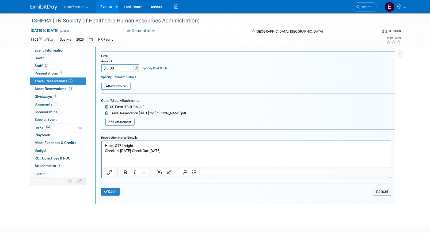
scroll to position [227, 0]
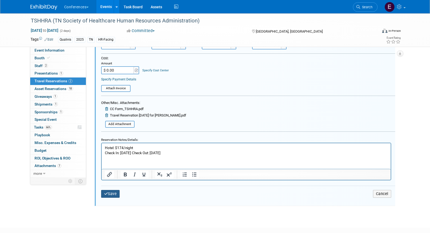
click at [109, 197] on button "Save" at bounding box center [110, 194] width 19 height 8
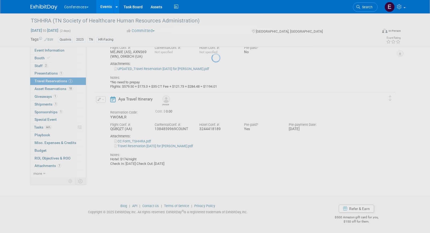
scroll to position [55, 0]
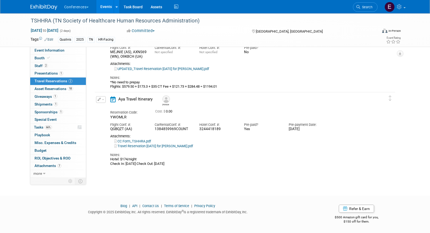
click at [362, 12] on li "Search" at bounding box center [365, 6] width 25 height 13
click at [362, 11] on link "Search" at bounding box center [365, 6] width 25 height 9
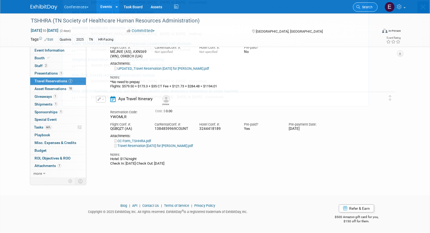
scroll to position [0, 0]
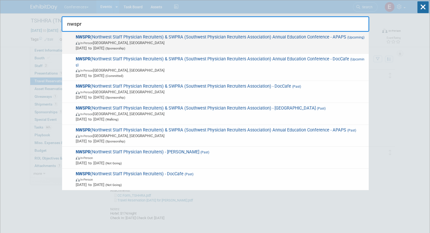
type input "nwspr"
click at [239, 46] on span "Oct 19, 2025 to Oct 21, 2025 (Sponsorship)" at bounding box center [221, 48] width 290 height 5
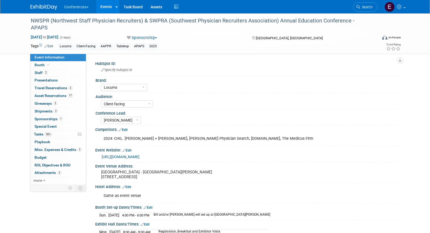
select select "Locums"
select select "Client-facing"
select select "[PERSON_NAME]"
click at [60, 88] on span "Travel Reservations 2" at bounding box center [54, 88] width 38 height 4
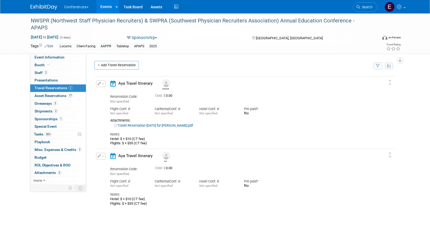
click at [148, 125] on link "Travel Reservation [DATE] for [PERSON_NAME].pdf" at bounding box center [153, 126] width 79 height 4
click at [102, 86] on button "button" at bounding box center [101, 84] width 10 height 7
click at [105, 93] on button "Edit Reservation" at bounding box center [118, 93] width 45 height 8
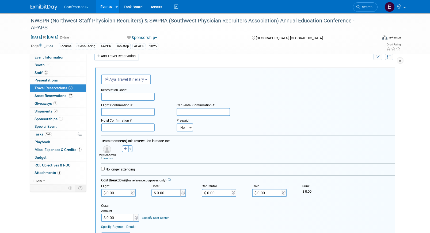
click at [115, 93] on input "text" at bounding box center [128, 97] width 54 height 8
paste input "KTWBRF"
type input "KTWBRF"
click at [111, 111] on input "text" at bounding box center [128, 112] width 54 height 8
paste input "H4V4KJ (DL)"
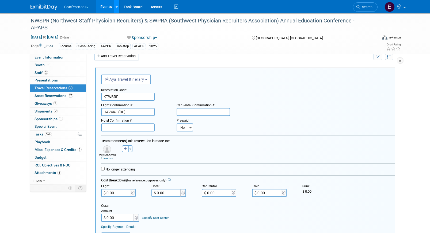
type input "H4V4KJ (DL)"
click at [115, 129] on input "text" at bounding box center [128, 128] width 54 height 8
paste input "80173266"
type input "80173266"
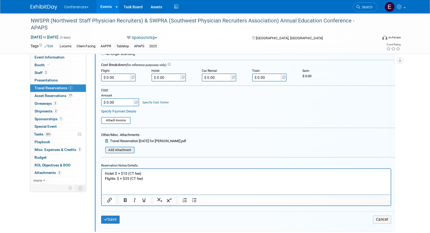
scroll to position [129, 0]
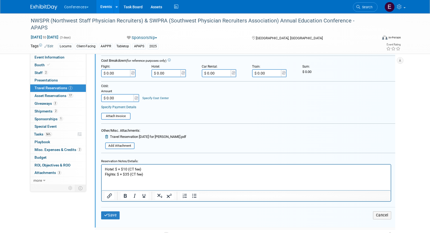
click at [117, 169] on p "Hotel: $ + $10 (CT fee) Flights: $ + $35 (CT fee)" at bounding box center [246, 172] width 283 height 10
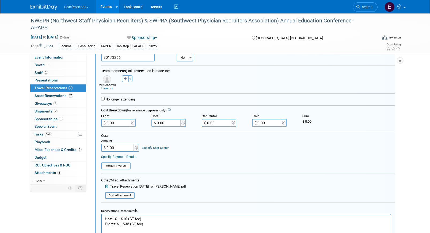
scroll to position [90, 0]
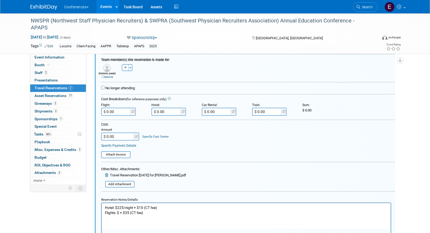
click at [161, 207] on p "Hotel: $225/night + $10 (CT fee) Flights: $ + $35 (CT fee)" at bounding box center [246, 211] width 283 height 10
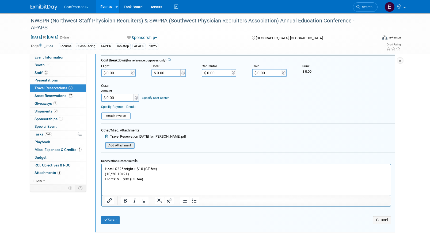
scroll to position [163, 0]
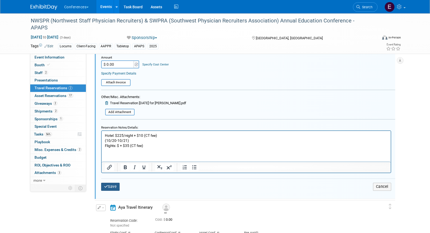
click at [111, 186] on button "Save" at bounding box center [110, 187] width 19 height 8
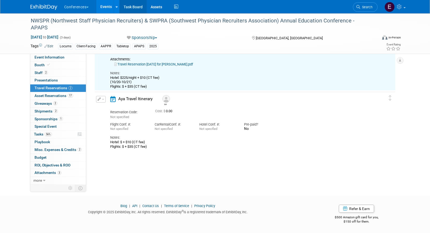
scroll to position [9, 0]
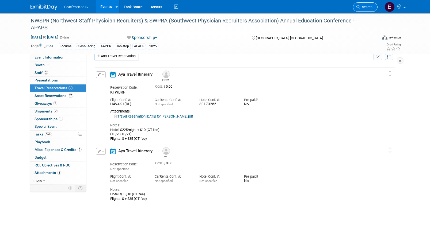
click at [360, 9] on link "Search" at bounding box center [365, 6] width 25 height 9
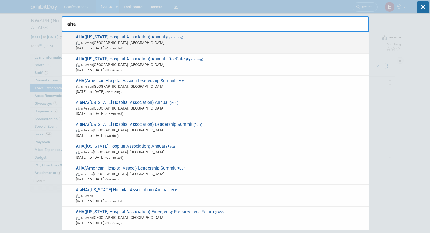
type input "aha"
click at [106, 41] on span "In-Person Little Rock, AR" at bounding box center [221, 42] width 290 height 5
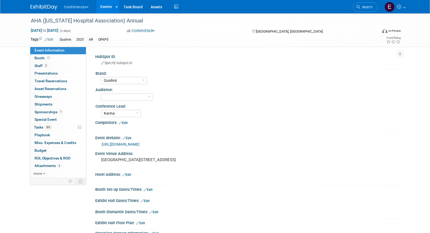
select select "Qualivis"
select select "Karina"
click at [56, 65] on link "2 Staff 2" at bounding box center [58, 65] width 56 height 7
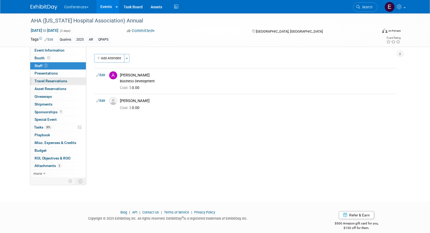
click at [57, 79] on span "Travel Reservations 0" at bounding box center [51, 81] width 33 height 4
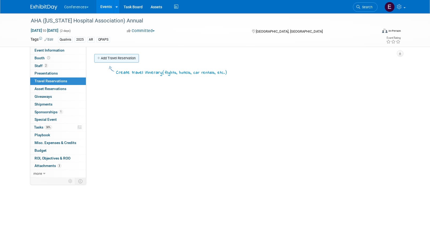
click at [122, 55] on link "Add Travel Reservation" at bounding box center [116, 58] width 45 height 9
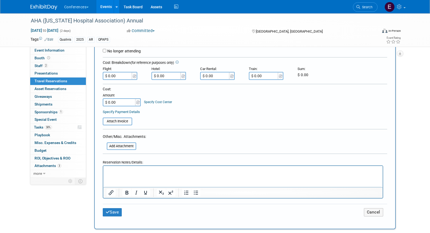
scroll to position [126, 0]
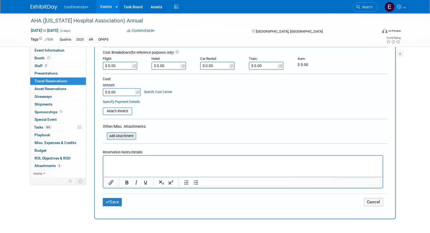
click at [116, 137] on input "file" at bounding box center [104, 136] width 64 height 6
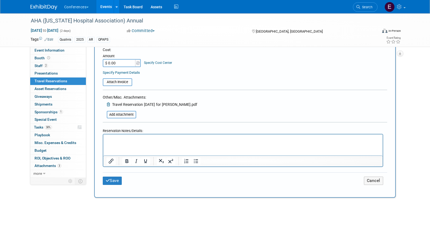
scroll to position [186, 0]
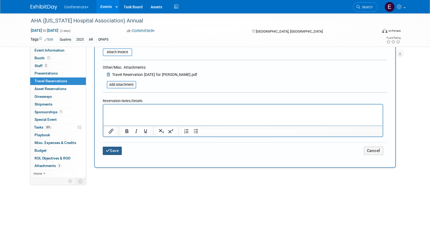
click at [116, 149] on button "Save" at bounding box center [112, 151] width 19 height 8
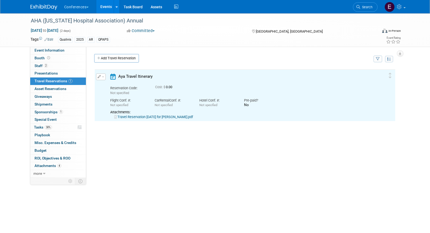
scroll to position [0, 0]
click at [157, 116] on link "Travel Reservation October 14 for NATALIE LITTLEPAGE PHILLIPS.pdf" at bounding box center [153, 117] width 79 height 4
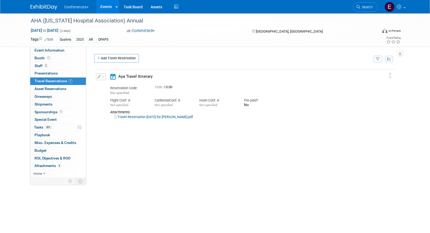
click at [105, 75] on button "button" at bounding box center [101, 77] width 10 height 7
click at [107, 84] on button "Edit Reservation" at bounding box center [118, 86] width 45 height 8
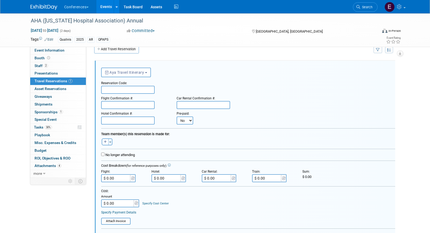
click at [108, 89] on input "text" at bounding box center [128, 90] width 54 height 8
paste input "KWZIOT"
type input "KWZIOT"
click at [116, 104] on input "text" at bounding box center [128, 105] width 54 height 8
paste input "G573TN (DL)"
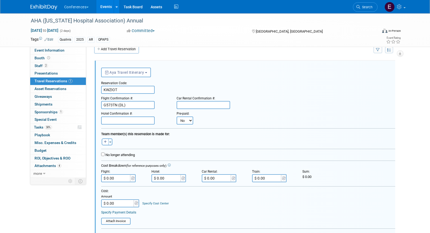
type input "G573TN (DL)"
click at [115, 117] on input "text" at bounding box center [128, 121] width 54 height 8
paste input "96572185"
type input "96572185"
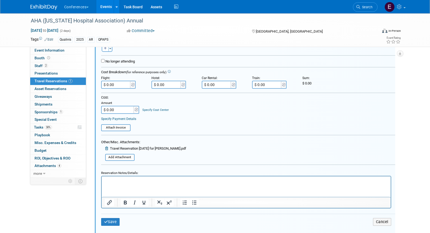
scroll to position [127, 0]
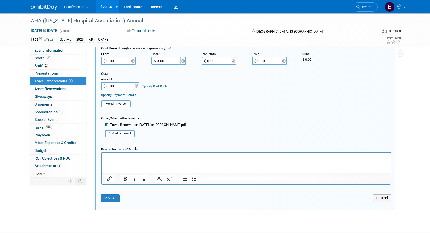
click at [153, 160] on html at bounding box center [245, 156] width 289 height 7
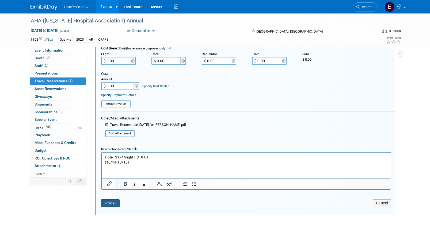
click at [112, 207] on button "Save" at bounding box center [110, 204] width 19 height 8
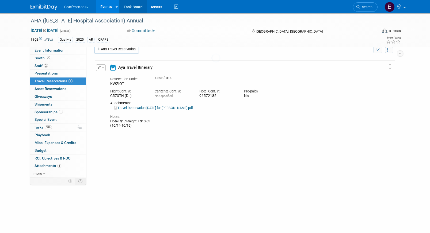
scroll to position [0, 0]
click at [360, 7] on icon at bounding box center [359, 7] width 4 height 4
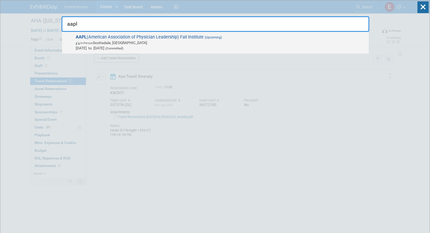
type input "aapl"
click at [187, 32] on div "AAPL (American Association of Physician Leadership) Fall Institute (Upcoming) I…" at bounding box center [215, 43] width 307 height 22
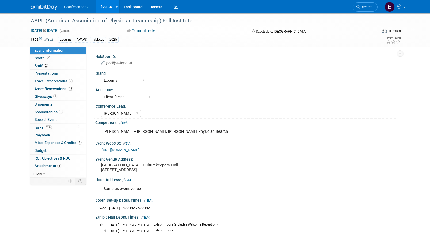
select select "Locums"
select select "Client-facing"
select select "[PERSON_NAME]"
click at [63, 82] on span "Travel Reservations 2" at bounding box center [54, 81] width 38 height 4
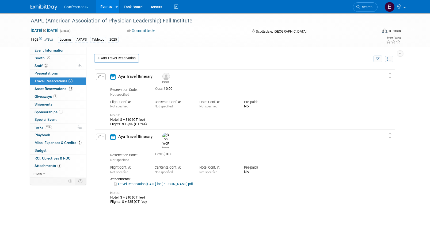
click at [150, 182] on link "Travel Reservation [DATE] for [PERSON_NAME].pdf" at bounding box center [153, 184] width 79 height 4
click at [157, 182] on link "Travel Reservation [DATE] for [PERSON_NAME].pdf" at bounding box center [153, 184] width 79 height 4
click at [99, 141] on div "Edit Reservation [GEOGRAPHIC_DATA]" at bounding box center [99, 139] width 6 height 10
click at [98, 133] on td "Delete Reservation [PERSON_NAME] Reservation Code: Not specified" at bounding box center [241, 168] width 293 height 76
click at [99, 138] on icon "button" at bounding box center [99, 136] width 3 height 3
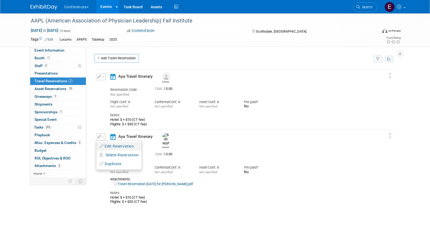
click at [102, 146] on icon "button" at bounding box center [102, 147] width 4 height 4
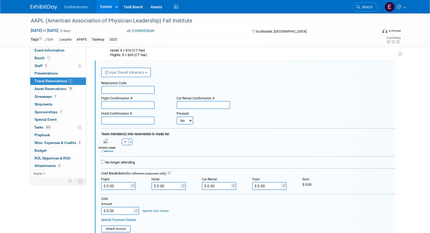
click at [108, 92] on input "text" at bounding box center [128, 90] width 54 height 8
paste input "CCIGSH"
type input "CCIGSH"
click at [109, 100] on div "Flight Confirmation #:" at bounding box center [134, 97] width 67 height 7
click at [109, 107] on input "text" at bounding box center [128, 105] width 54 height 8
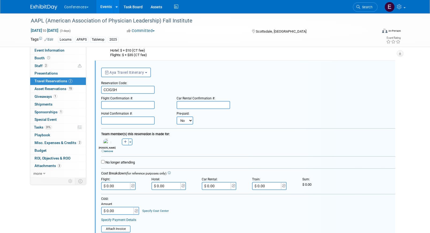
paste input "HTVAEB (AA)"
type input "HTVAEB (AA)"
click at [112, 117] on input "text" at bounding box center [128, 121] width 54 height 8
paste input "OVULPSX4"
type input "OVULPSX4"
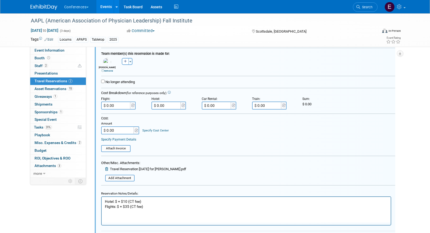
scroll to position [168, 0]
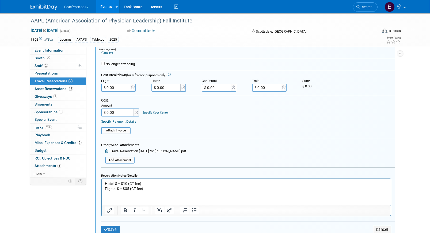
click at [117, 184] on p "Hotel: $ + $10 (CT fee) Flights: $ + $35 (CT fee)" at bounding box center [246, 186] width 283 height 10
click at [192, 182] on p "Hotel: $329/night + $10 (CT fee) Flights: $ + $35 (CT fee)" at bounding box center [246, 186] width 283 height 10
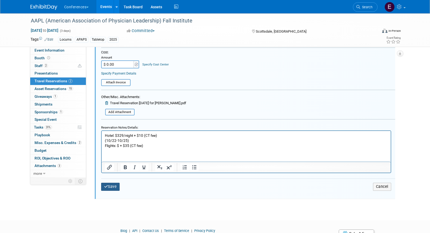
click at [115, 188] on button "Save" at bounding box center [110, 187] width 19 height 8
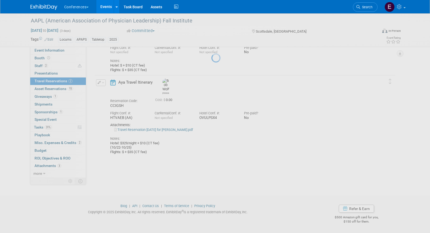
scroll to position [55, 0]
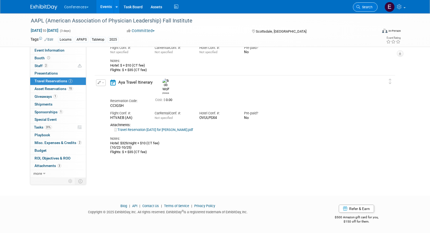
click at [373, 5] on link "Search" at bounding box center [365, 6] width 25 height 9
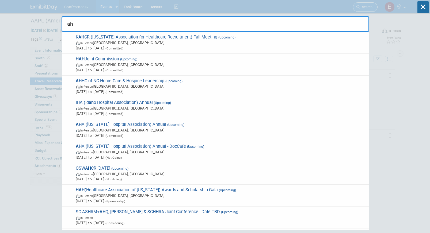
type input "aha"
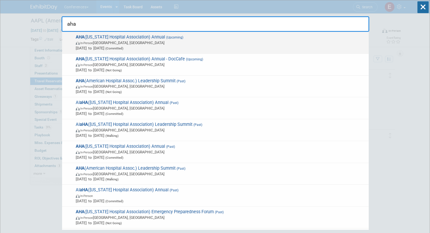
click at [93, 44] on span "In-Person" at bounding box center [86, 42] width 13 height 3
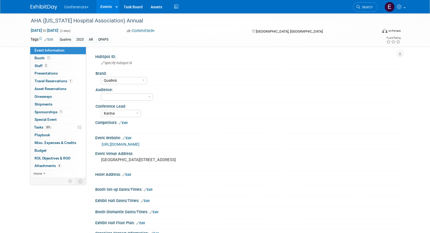
select select "Qualivis"
select select "Karina"
click at [60, 66] on link "2 Staff 2" at bounding box center [58, 65] width 56 height 7
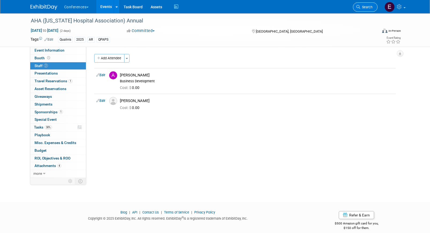
click at [365, 11] on link "Search" at bounding box center [365, 6] width 25 height 9
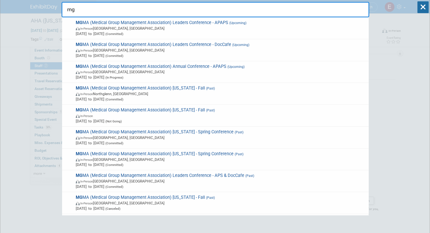
type input "m"
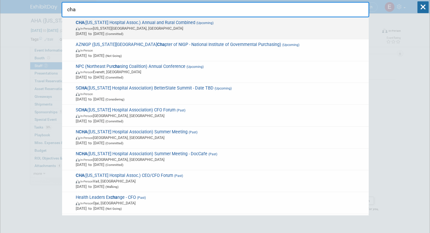
type input "cha"
click at [191, 35] on span "Sep 24, 2025 to Sep 26, 2025 (Committed)" at bounding box center [221, 33] width 290 height 5
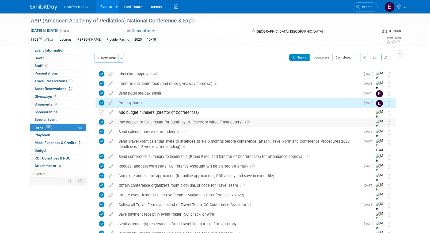
scroll to position [11, 0]
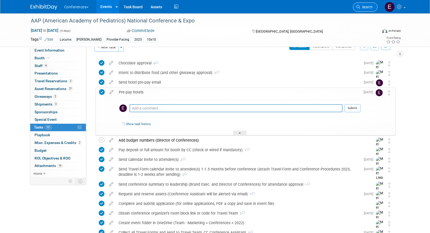
click at [371, 7] on span "Search" at bounding box center [366, 7] width 12 height 4
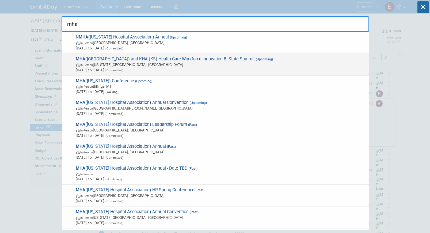
type input "mha"
click at [164, 65] on span "In-Person [US_STATE][GEOGRAPHIC_DATA], [GEOGRAPHIC_DATA]" at bounding box center [221, 64] width 290 height 5
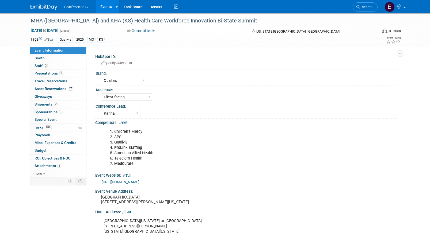
select select "Qualivis"
select select "Client-facing"
select select "Karina"
click at [55, 65] on link "3 Staff 3" at bounding box center [58, 65] width 56 height 7
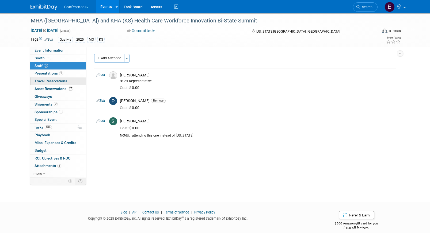
click at [58, 82] on span "Travel Reservations 0" at bounding box center [51, 81] width 33 height 4
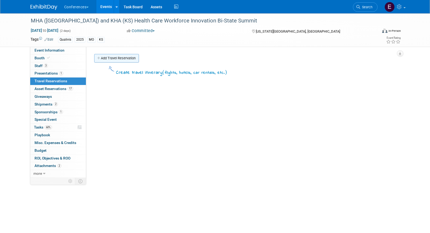
click at [123, 57] on link "Add Travel Reservation" at bounding box center [116, 58] width 45 height 9
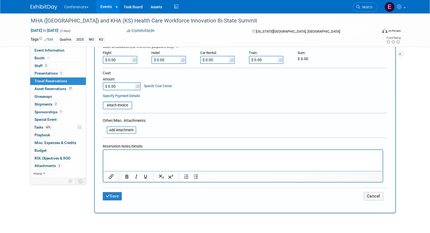
scroll to position [165, 0]
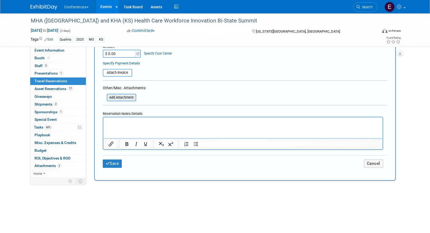
click at [116, 99] on input "file" at bounding box center [104, 97] width 64 height 6
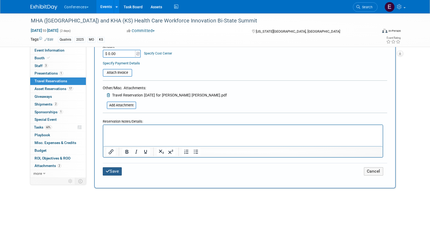
click at [105, 173] on button "Save" at bounding box center [112, 172] width 19 height 8
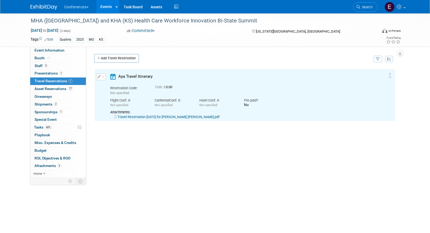
scroll to position [0, 0]
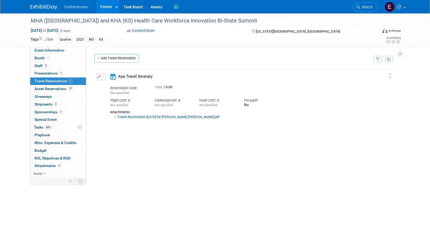
click at [198, 118] on link "Travel Reservation October 02 for BRANDON JAMES MILES.pdf" at bounding box center [166, 117] width 105 height 4
click at [101, 74] on button "button" at bounding box center [101, 77] width 10 height 7
click at [106, 82] on button "Edit Reservation" at bounding box center [118, 86] width 45 height 8
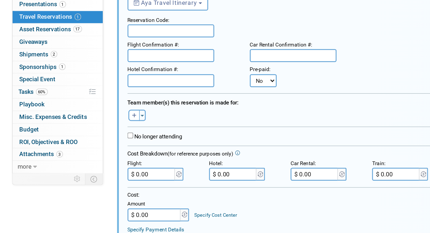
scroll to position [9, 0]
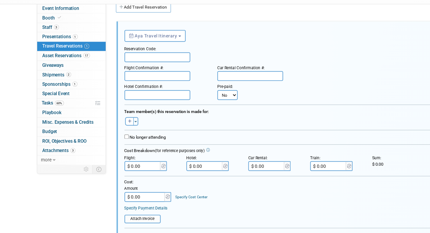
click at [120, 93] on input "text" at bounding box center [128, 90] width 54 height 8
paste input "IOLLBJ"
click at [105, 91] on input "IOLLBJ" at bounding box center [128, 90] width 54 height 8
type input "IOLLBJ"
click at [118, 104] on input "text" at bounding box center [128, 105] width 54 height 8
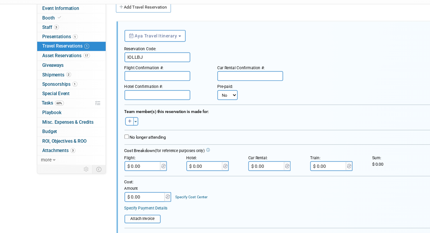
paste input "NGOASB (AA)"
type input "NGOASB (AA)"
click at [111, 122] on input "text" at bounding box center [128, 121] width 54 height 8
paste input "80284083"
type input "80284083"
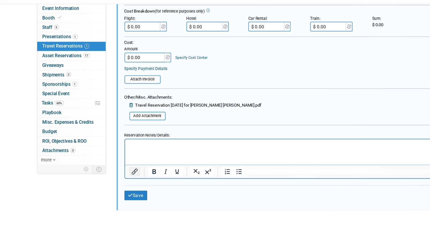
scroll to position [129, 0]
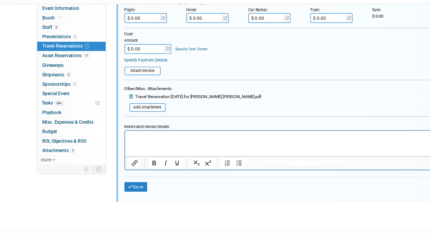
click at [146, 138] on html at bounding box center [269, 134] width 289 height 7
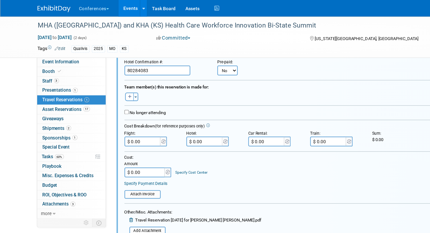
scroll to position [69, 0]
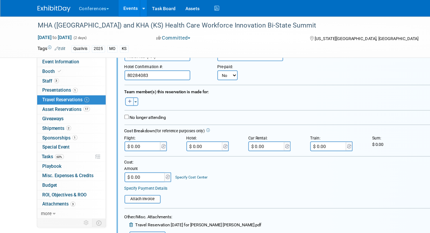
click at [107, 81] on button "button" at bounding box center [105, 82] width 7 height 7
select select
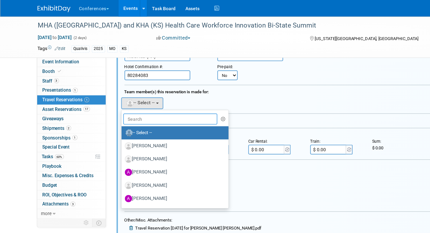
click at [113, 96] on input "text" at bounding box center [138, 96] width 77 height 9
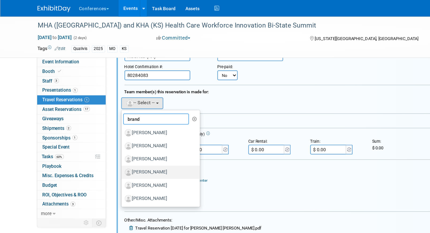
type input "brand"
click at [116, 137] on label "[PERSON_NAME]" at bounding box center [129, 140] width 56 height 9
click at [100, 138] on input "[PERSON_NAME]" at bounding box center [97, 139] width 3 height 3
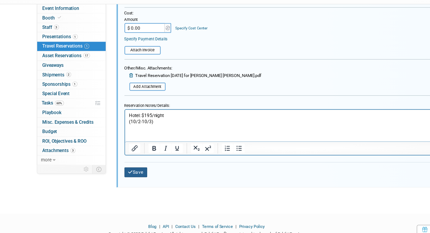
click at [115, 182] on button "Save" at bounding box center [110, 184] width 19 height 8
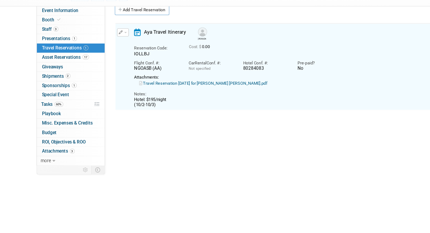
scroll to position [9, 0]
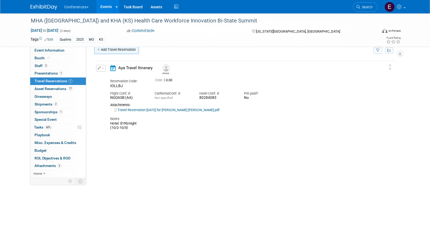
click at [117, 52] on link "Add Travel Reservation" at bounding box center [116, 50] width 45 height 9
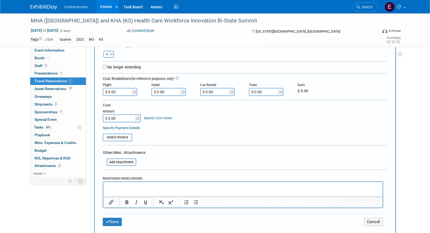
scroll to position [172, 0]
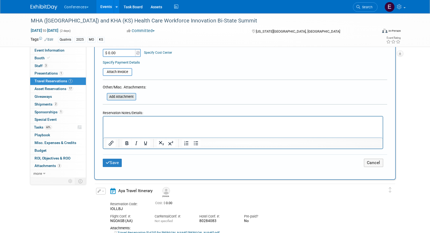
click at [120, 101] on div "Add Attachment" at bounding box center [121, 96] width 29 height 7
click at [120, 98] on input "file" at bounding box center [104, 97] width 64 height 6
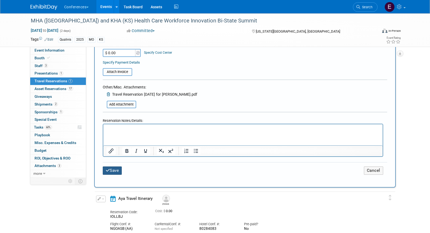
click at [111, 173] on button "Save" at bounding box center [112, 171] width 19 height 8
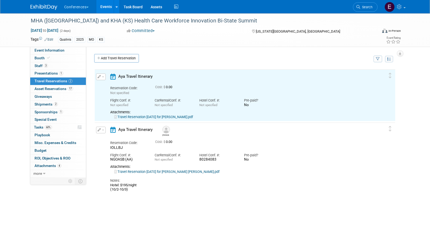
scroll to position [0, 0]
click at [145, 117] on link "Travel Reservation September 29 for SONYA T GARCIA.pdf" at bounding box center [153, 117] width 79 height 4
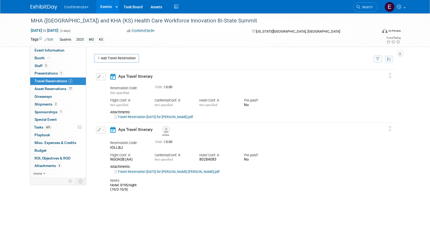
click at [98, 76] on icon "button" at bounding box center [99, 76] width 3 height 3
click at [108, 83] on button "Edit Reservation" at bounding box center [118, 86] width 45 height 8
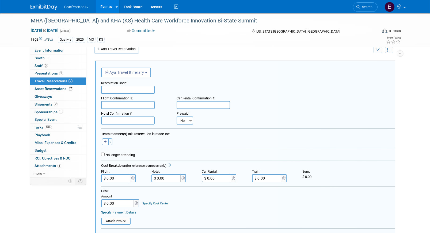
click at [111, 90] on input "text" at bounding box center [128, 90] width 54 height 8
paste input "HUVWST"
type input "HUVWST"
click at [108, 108] on input "text" at bounding box center [128, 105] width 54 height 8
paste input "HLTJSD (AA)"
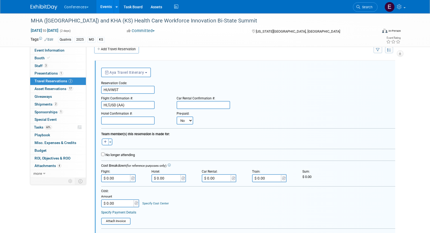
type input "HLTJSD (AA)"
click at [205, 109] on input "text" at bounding box center [204, 105] width 54 height 8
paste input "1385584782EXSEL"
type input "1385584782EXSEL"
click at [218, 176] on input "$ 0.00" at bounding box center [217, 179] width 30 height 8
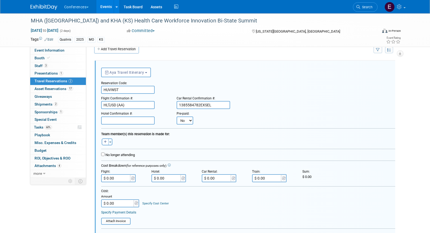
click at [220, 180] on input "$ 0.00" at bounding box center [217, 179] width 30 height 8
paste input "139.35"
type input "$ 139.35"
click at [134, 121] on input "text" at bounding box center [128, 121] width 54 height 8
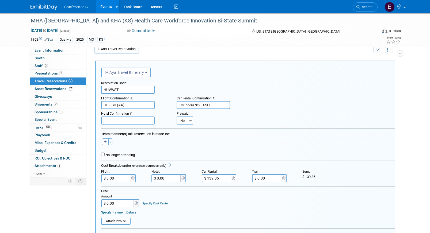
paste input "80292562"
type input "80292562"
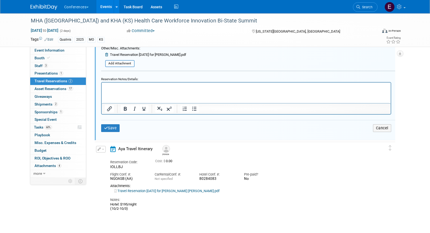
scroll to position [199, 0]
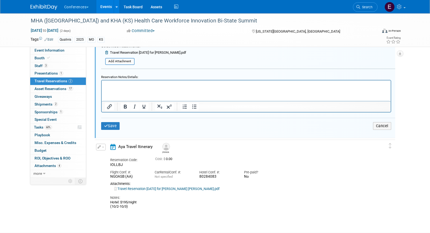
drag, startPoint x: 130, startPoint y: 208, endPoint x: 102, endPoint y: 204, distance: 28.4
click at [102, 204] on div "Edit Reservation Brandon No" at bounding box center [241, 176] width 293 height 65
copy div "Hotel: $195/night (10/2-10/3)"
click at [150, 88] on html at bounding box center [245, 83] width 289 height 7
paste body "Rich Text Area. Press ALT-0 for help."
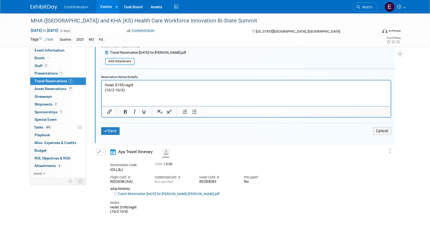
click at [114, 89] on p "Hotel: $195/night (10/2-10/3)" at bounding box center [246, 87] width 283 height 10
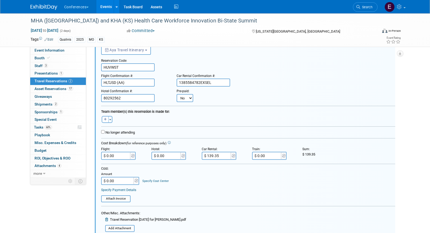
scroll to position [28, 0]
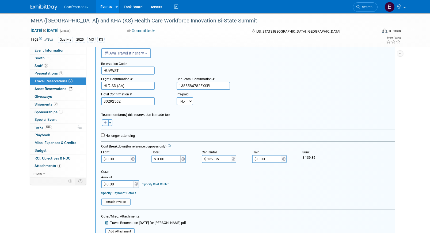
click at [106, 123] on icon "button" at bounding box center [105, 122] width 3 height 3
select select
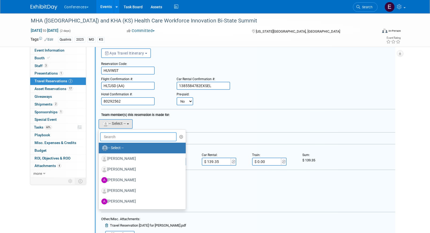
click at [112, 138] on input "text" at bounding box center [138, 137] width 77 height 9
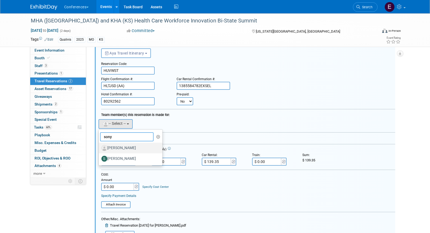
type input "sony"
click at [132, 153] on label "[PERSON_NAME]" at bounding box center [129, 148] width 56 height 9
click at [100, 149] on input "[PERSON_NAME]" at bounding box center [97, 147] width 3 height 3
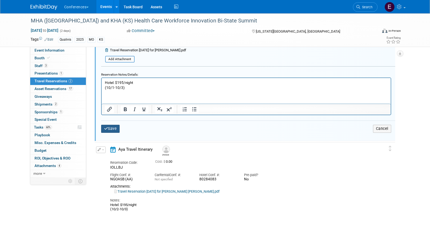
click at [110, 131] on button "Save" at bounding box center [110, 129] width 19 height 8
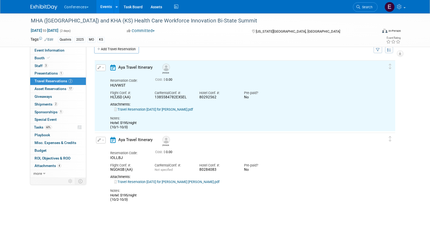
scroll to position [0, 0]
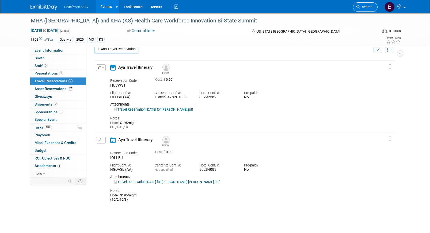
click at [369, 6] on span "Search" at bounding box center [366, 7] width 12 height 4
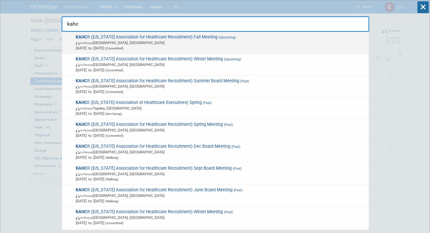
type input "kahc"
click at [231, 42] on span "In-Person Louisville, KY" at bounding box center [221, 42] width 290 height 5
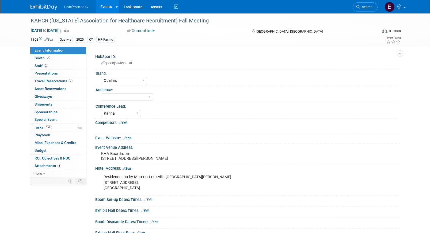
select select "Qualivis"
select select "Karina"
click at [58, 80] on span "Travel Reservations 2" at bounding box center [54, 81] width 38 height 4
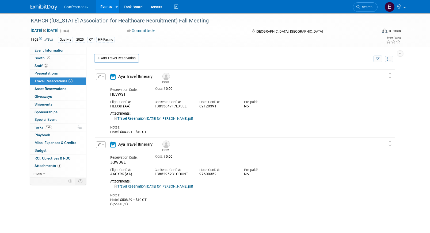
click at [101, 77] on button "button" at bounding box center [101, 77] width 10 height 7
click at [105, 86] on button "Edit Reservation" at bounding box center [118, 86] width 45 height 8
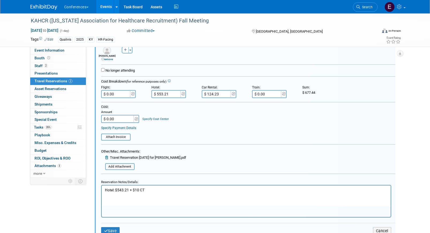
scroll to position [107, 0]
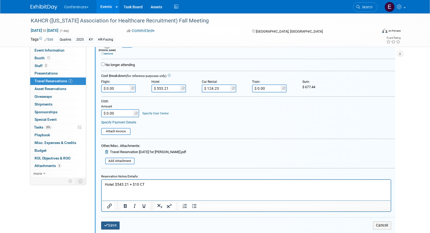
click at [106, 226] on icon "submit" at bounding box center [106, 226] width 4 height 4
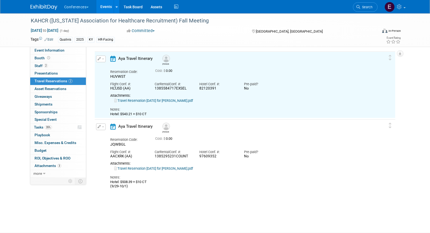
scroll to position [9, 0]
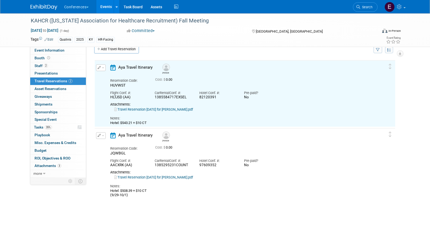
click at [161, 114] on div "Notes: Hotel: $543.21 + $10 CT" at bounding box center [240, 118] width 260 height 13
click at [161, 110] on link "Travel Reservation September 29 for SONYA T GARCIA.pdf" at bounding box center [153, 110] width 79 height 4
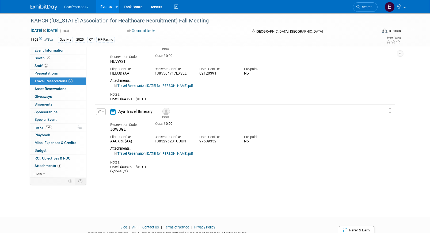
scroll to position [55, 0]
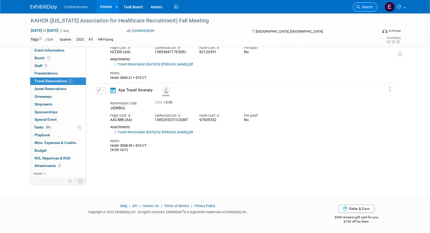
click at [361, 8] on span "Search" at bounding box center [366, 7] width 12 height 4
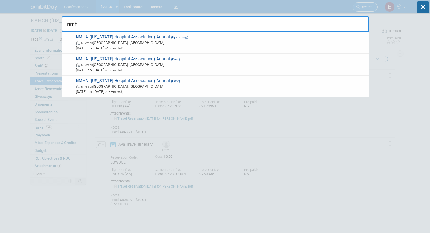
type input "nmha"
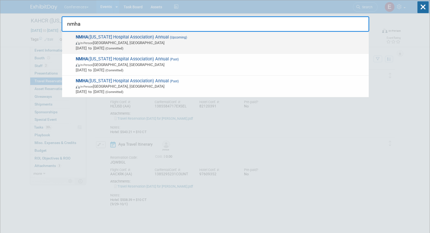
click at [114, 37] on span "NMHA (New Mexico Hospital Association) Annual (Upcoming) In-Person Albuquerque,…" at bounding box center [220, 43] width 292 height 16
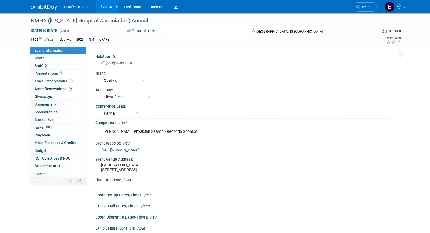
select select "Qualivis"
select select "Client-facing"
select select "Karina"
click at [59, 68] on link "3 Staff 3" at bounding box center [58, 65] width 56 height 7
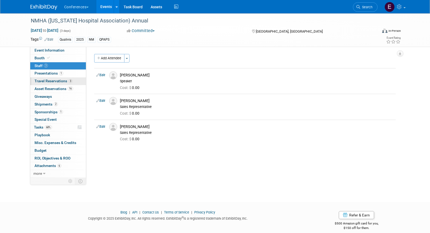
click at [61, 82] on span "Travel Reservations 3" at bounding box center [54, 81] width 38 height 4
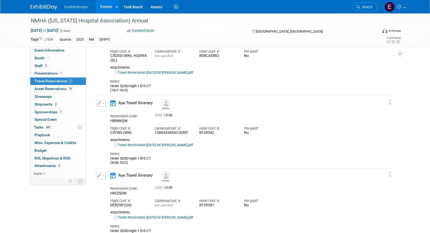
scroll to position [46, 0]
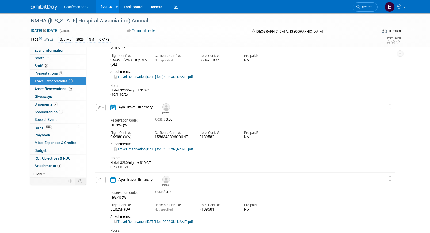
click at [171, 77] on link "Travel Reservation [DATE] for [PERSON_NAME].pdf" at bounding box center [153, 77] width 79 height 4
click at [54, 49] on span "Event Information" at bounding box center [50, 50] width 30 height 4
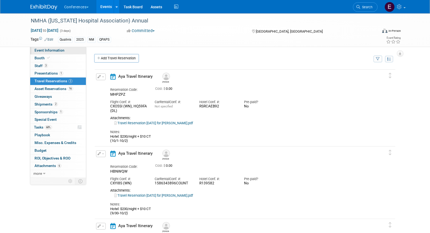
select select "Qualivis"
select select "Client-facing"
select select "Karina"
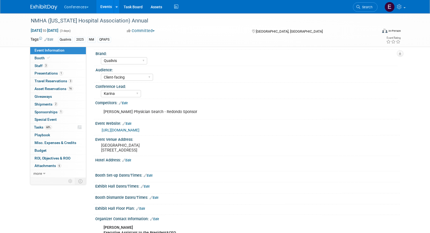
scroll to position [22, 0]
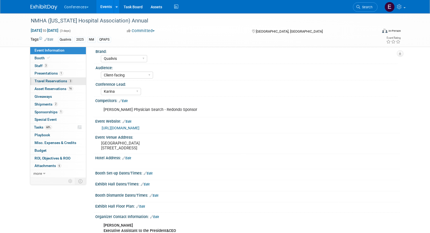
click at [61, 80] on span "Travel Reservations 3" at bounding box center [54, 81] width 38 height 4
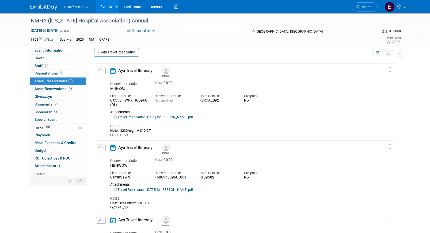
scroll to position [0, 0]
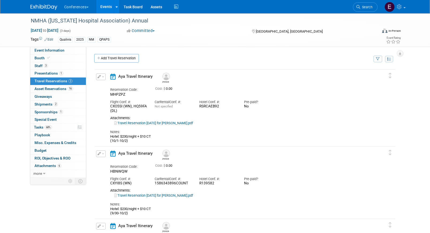
click at [173, 122] on link "Travel Reservation [DATE] for [PERSON_NAME].pdf" at bounding box center [153, 123] width 79 height 4
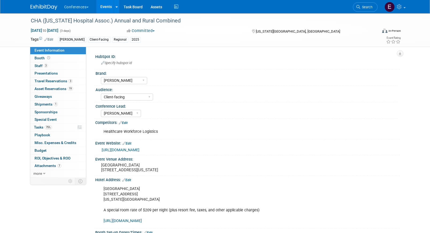
select select "[PERSON_NAME]"
select select "Client-facing"
select select "[PERSON_NAME]"
click at [42, 107] on link "1 Shipments 1" at bounding box center [58, 104] width 56 height 7
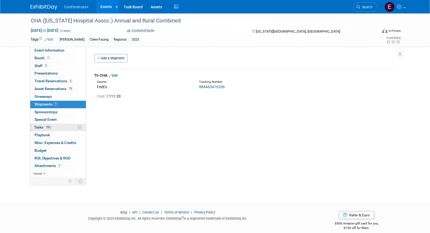
click at [67, 131] on link "75% Tasks 75%" at bounding box center [58, 127] width 56 height 7
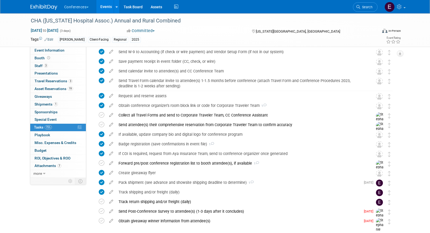
scroll to position [144, 0]
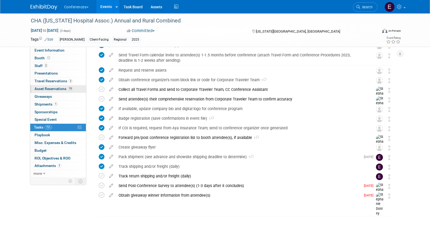
click at [57, 89] on span "Asset Reservations 19" at bounding box center [54, 89] width 39 height 4
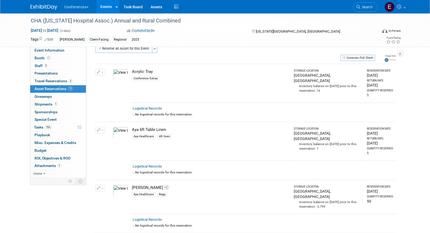
scroll to position [0, 0]
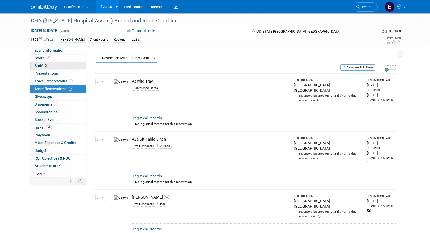
click at [37, 69] on link "3 Staff 3" at bounding box center [58, 65] width 56 height 7
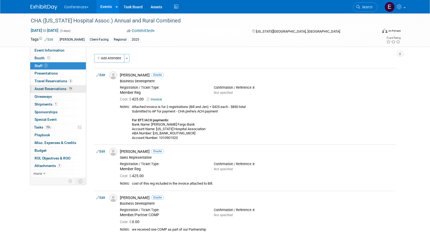
click at [53, 92] on link "19 Asset Reservations 19" at bounding box center [58, 88] width 56 height 7
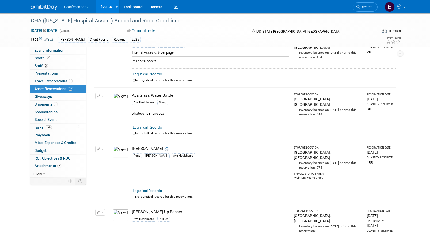
scroll to position [214, 0]
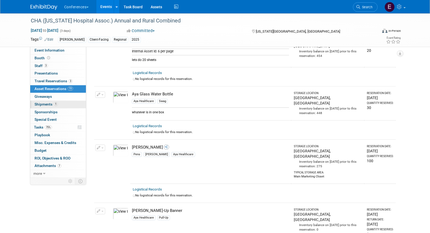
click at [72, 105] on link "1 Shipments 1" at bounding box center [58, 104] width 56 height 7
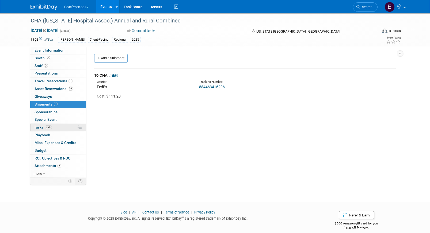
click at [70, 126] on link "75% Tasks 75%" at bounding box center [58, 127] width 56 height 7
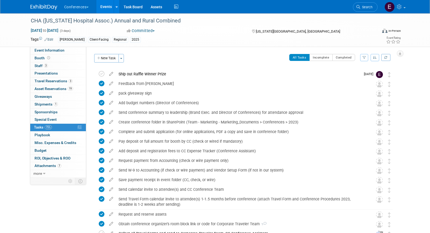
click at [59, 77] on div "0 Presentations 0 Presentations" at bounding box center [58, 74] width 56 height 8
click at [60, 80] on span "Travel Reservations 3" at bounding box center [54, 81] width 38 height 4
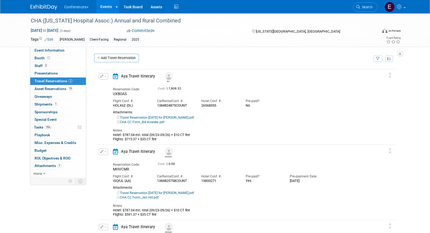
scroll to position [1, 0]
click at [103, 78] on button "button" at bounding box center [103, 76] width 9 height 6
click at [105, 84] on icon "button" at bounding box center [105, 85] width 4 height 4
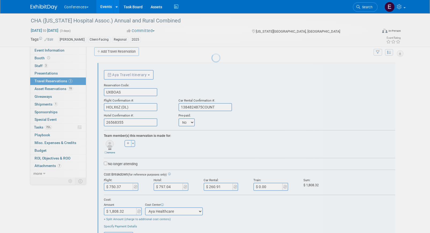
scroll to position [9, 0]
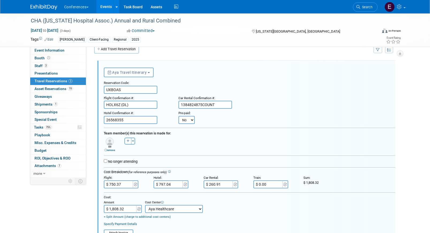
click at [192, 120] on select "No Yes" at bounding box center [187, 120] width 16 height 8
select select "1"
click at [179, 116] on select "No Yes" at bounding box center [187, 120] width 16 height 8
click at [228, 119] on input "text" at bounding box center [220, 120] width 32 height 8
click at [330, 140] on div "Aaron remove Aaron remove Abby remove" at bounding box center [250, 145] width 300 height 16
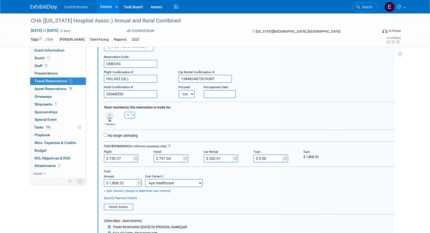
scroll to position [32, 0]
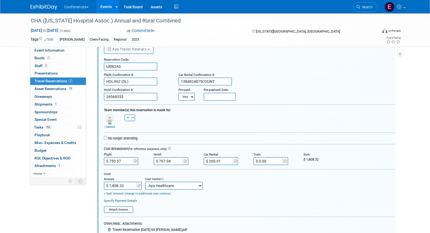
click at [228, 98] on input "text" at bounding box center [220, 97] width 32 height 8
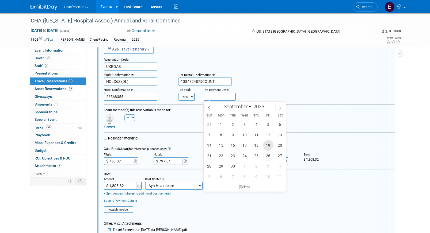
click at [268, 148] on span "19" at bounding box center [268, 145] width 10 height 10
type input "Sep 19, 2025"
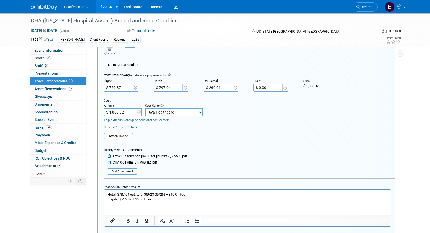
scroll to position [149, 0]
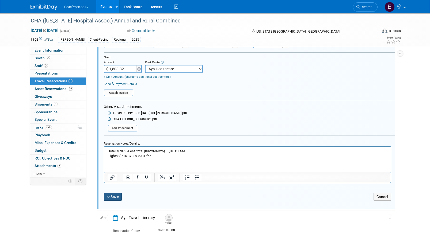
click at [117, 197] on button "Save" at bounding box center [113, 197] width 18 height 8
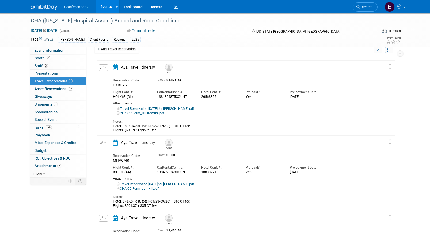
scroll to position [78, 0]
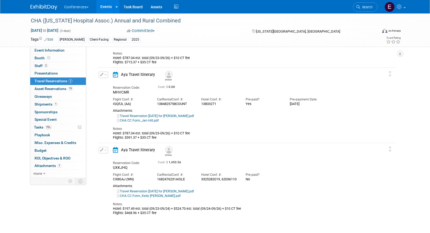
click at [103, 153] on button "button" at bounding box center [103, 150] width 9 height 6
click at [109, 159] on button "Edit Reservation" at bounding box center [121, 160] width 45 height 8
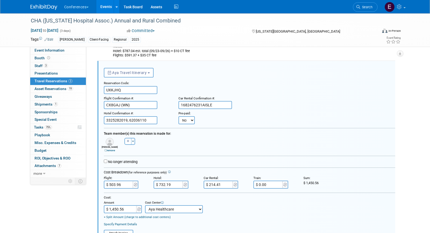
scroll to position [160, 0]
click at [186, 124] on select "No Yes" at bounding box center [187, 120] width 16 height 8
select select "1"
click at [179, 116] on select "No Yes" at bounding box center [187, 120] width 16 height 8
click at [224, 120] on input "text" at bounding box center [220, 120] width 32 height 8
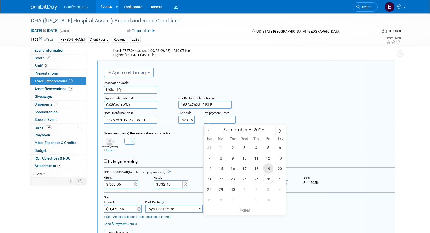
click at [271, 171] on span "19" at bounding box center [268, 169] width 10 height 10
type input "Sep 19, 2025"
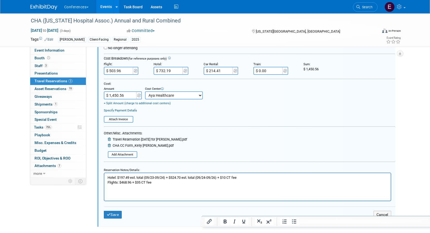
scroll to position [280, 0]
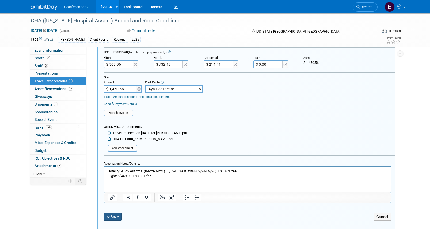
click at [116, 215] on button "Save" at bounding box center [113, 217] width 18 height 8
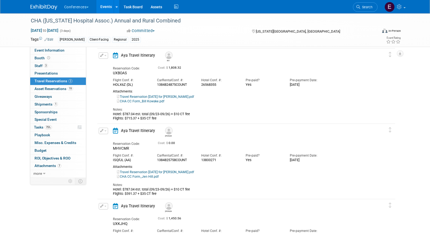
scroll to position [0, 0]
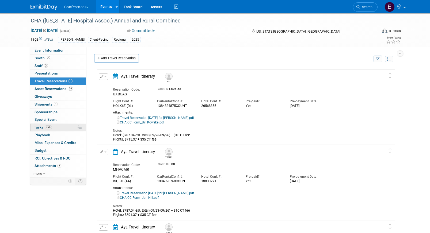
click at [50, 129] on span "75%" at bounding box center [48, 128] width 7 height 4
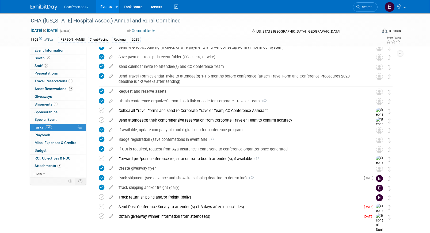
scroll to position [128, 0]
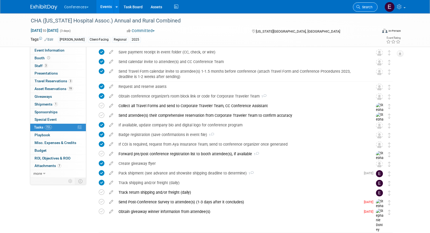
click at [361, 5] on link "Search" at bounding box center [365, 6] width 25 height 9
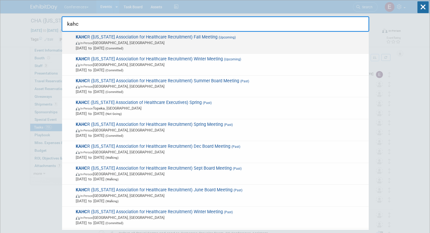
type input "kahc"
click at [112, 39] on span "KAHC R (Kentucky Association for Healthcare Recruitment) Fall Meeting (Upcoming…" at bounding box center [220, 43] width 292 height 16
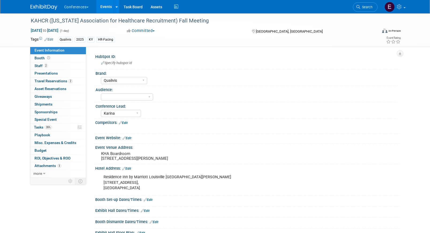
select select "Qualivis"
select select "Karina"
click at [68, 83] on span "Travel Reservations 2" at bounding box center [54, 81] width 38 height 4
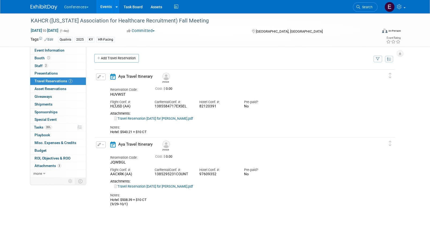
click at [169, 120] on link "Travel Reservation [DATE] for [PERSON_NAME].pdf" at bounding box center [153, 119] width 79 height 4
click at [362, 6] on span "Search" at bounding box center [366, 7] width 12 height 4
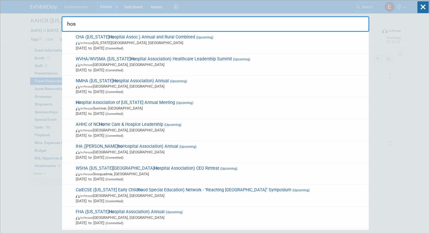
type input "hosp"
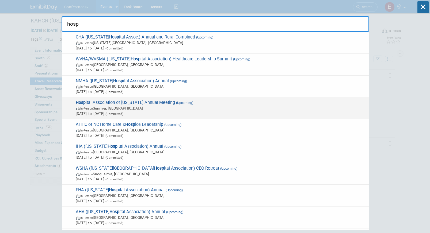
click at [179, 116] on span "[DATE] to [DATE] (Committed)" at bounding box center [221, 113] width 290 height 5
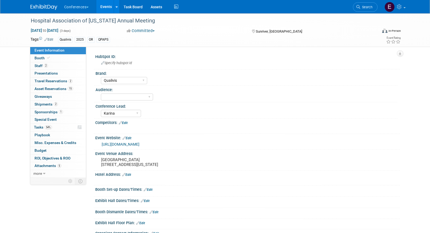
select select "Qualivis"
select select "Karina"
click at [50, 80] on span "Travel Reservations 2" at bounding box center [54, 81] width 38 height 4
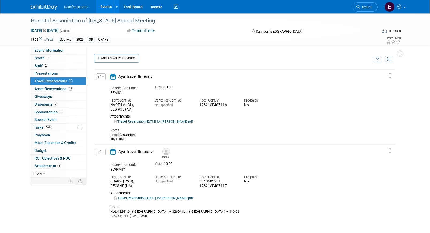
click at [169, 123] on link "Travel Reservation [DATE] for [PERSON_NAME].pdf" at bounding box center [153, 122] width 79 height 4
click at [157, 197] on link "Travel Reservation [DATE] for [PERSON_NAME].pdf" at bounding box center [153, 198] width 79 height 4
click at [367, 7] on span "Search" at bounding box center [366, 7] width 12 height 4
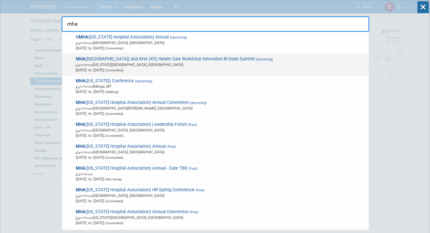
type input "mha"
click at [229, 62] on span "In-Person [US_STATE][GEOGRAPHIC_DATA], [GEOGRAPHIC_DATA]" at bounding box center [221, 64] width 290 height 5
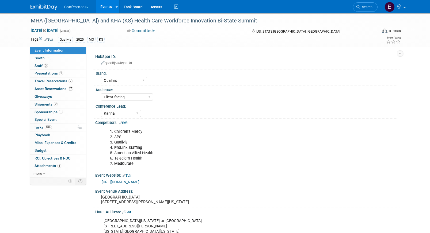
select select "Qualivis"
select select "Client-facing"
select select "Karina"
click at [63, 83] on span "Travel Reservations 2" at bounding box center [54, 81] width 38 height 4
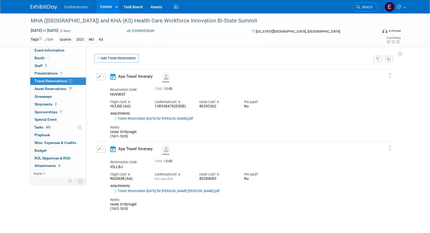
click at [176, 120] on link "Travel Reservation [DATE] for [PERSON_NAME].pdf" at bounding box center [153, 119] width 79 height 4
click at [145, 119] on link "Travel Reservation [DATE] for [PERSON_NAME].pdf" at bounding box center [153, 119] width 79 height 4
click at [41, 53] on link "Event Information" at bounding box center [58, 50] width 56 height 7
select select "Qualivis"
select select "Client-facing"
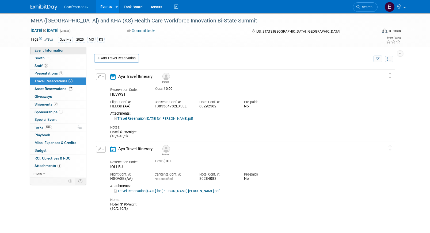
select select "Karina"
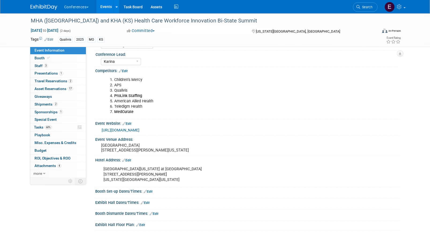
scroll to position [71, 0]
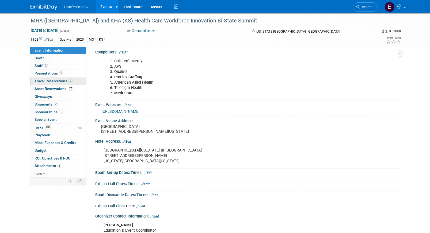
click at [58, 81] on span "Travel Reservations 2" at bounding box center [54, 81] width 38 height 4
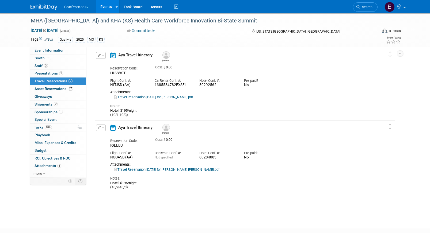
scroll to position [18, 0]
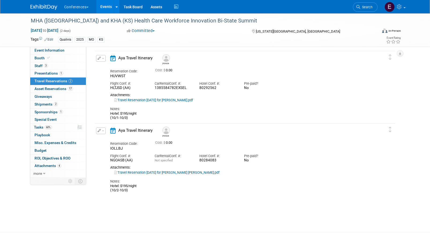
drag, startPoint x: 133, startPoint y: 193, endPoint x: 107, endPoint y: 187, distance: 26.1
click at [107, 187] on div "Aya Travel Itinerary [PERSON_NAME] Reservation Code: IOLLBJ Cost: $ 0.00 Car" at bounding box center [240, 160] width 268 height 65
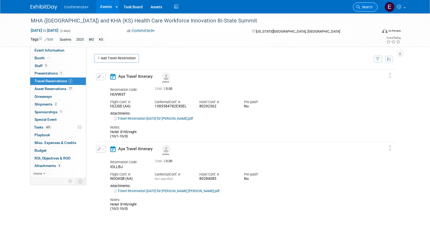
click at [363, 10] on link "Search" at bounding box center [365, 6] width 25 height 9
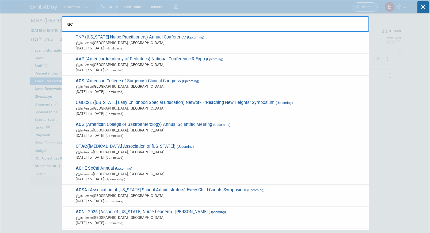
type input "acs"
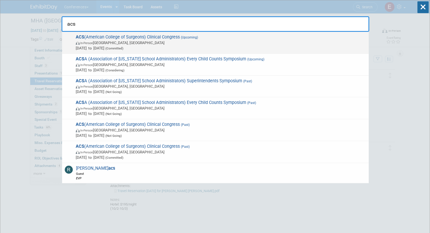
click at [127, 37] on span "ACS (American College of Surgeons) Clinical Congress (Upcoming) In-Person [GEOG…" at bounding box center [220, 43] width 292 height 16
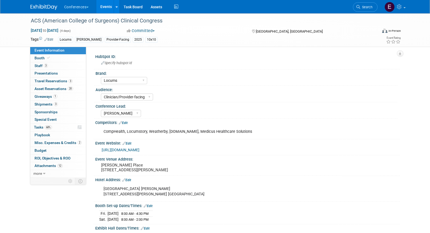
select select "Locums"
select select "Clinician/Provider-facing"
select select "[PERSON_NAME]"
click at [55, 83] on span "Travel Reservations 3" at bounding box center [54, 81] width 38 height 4
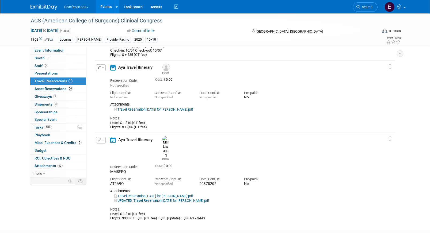
scroll to position [94, 0]
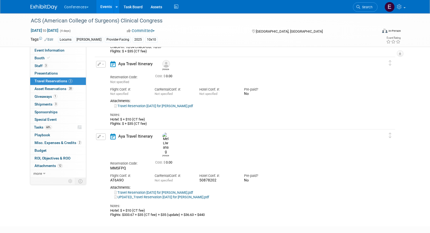
click at [153, 107] on link "Travel Reservation [DATE] for [PERSON_NAME].pdf" at bounding box center [153, 106] width 79 height 4
click at [101, 63] on button "button" at bounding box center [101, 64] width 10 height 7
click at [103, 72] on icon "button" at bounding box center [102, 74] width 4 height 4
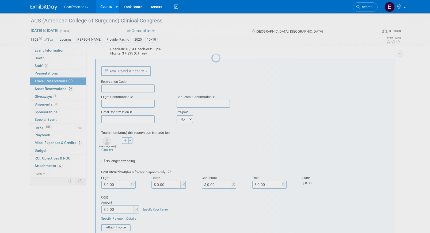
scroll to position [90, 0]
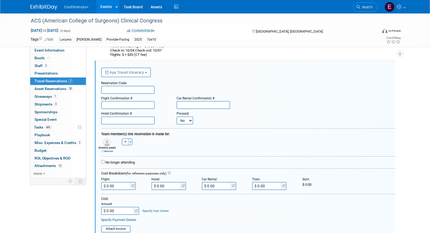
click at [113, 89] on input "text" at bounding box center [128, 90] width 54 height 8
paste input "WJVUFA"
type input "WJVUFA"
click at [124, 108] on input "text" at bounding box center [128, 105] width 54 height 8
paste input "BHK4A2 (WN)"
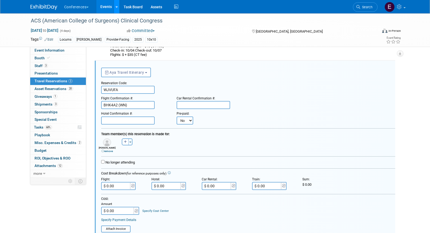
type input "BHK4A2 (WN)"
click at [141, 120] on input "text" at bounding box center [128, 121] width 54 height 8
paste input "50878234"
type input "50878234"
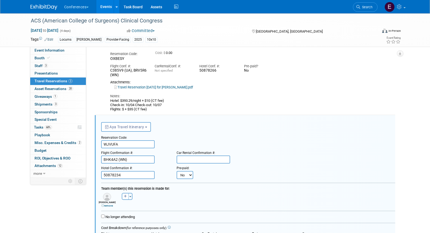
scroll to position [35, 0]
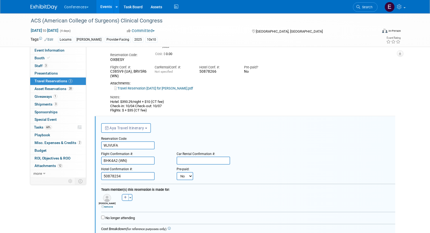
drag, startPoint x: 169, startPoint y: 106, endPoint x: 106, endPoint y: 103, distance: 63.3
click at [106, 103] on div "Edit Reservation [PERSON_NAME]" at bounding box center [241, 76] width 293 height 74
copy div "Hotel: $393.29/night + $10 (CT fee) Check-in: 10/04 Check-out: 10/07"
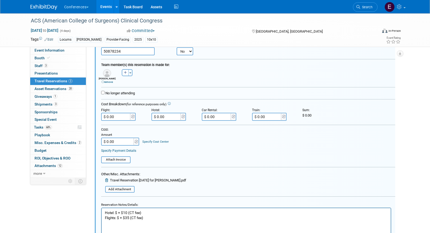
scroll to position [164, 0]
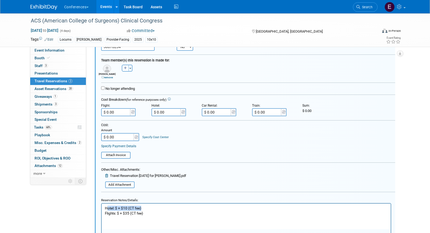
drag, startPoint x: 145, startPoint y: 210, endPoint x: 95, endPoint y: 207, distance: 49.8
click at [101, 207] on html "Hotel: $ + $10 (CT fee) Flights: $ + $35 (CT fee)" at bounding box center [245, 210] width 289 height 12
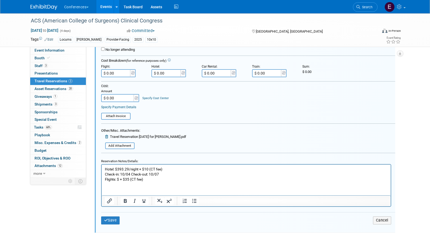
scroll to position [217, 0]
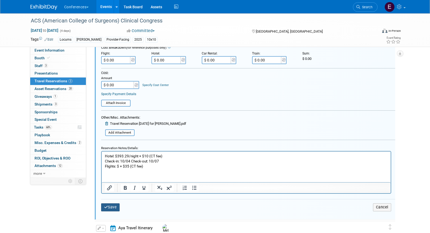
click at [111, 209] on button "Save" at bounding box center [110, 208] width 19 height 8
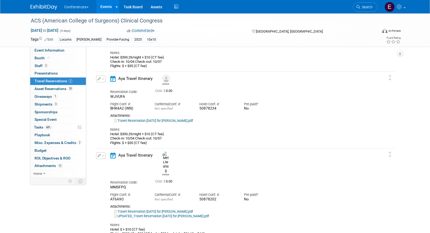
scroll to position [111, 0]
